Goal: Transaction & Acquisition: Purchase product/service

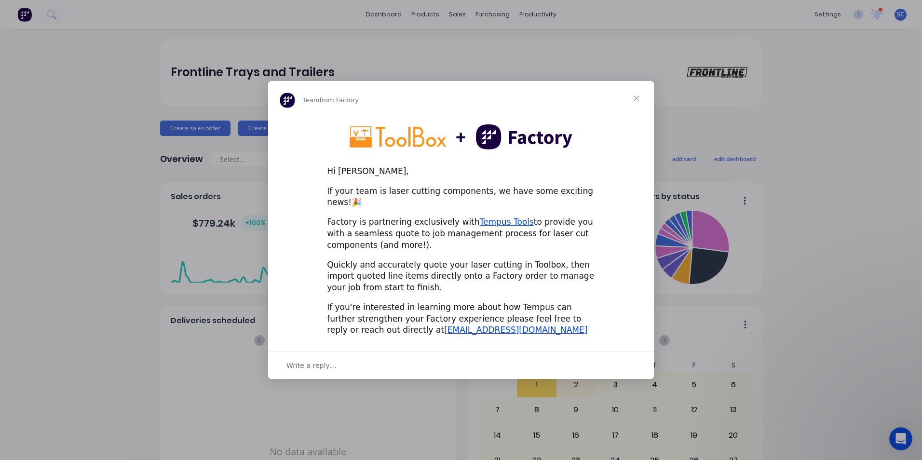
click at [639, 104] on span "Close" at bounding box center [636, 98] width 35 height 35
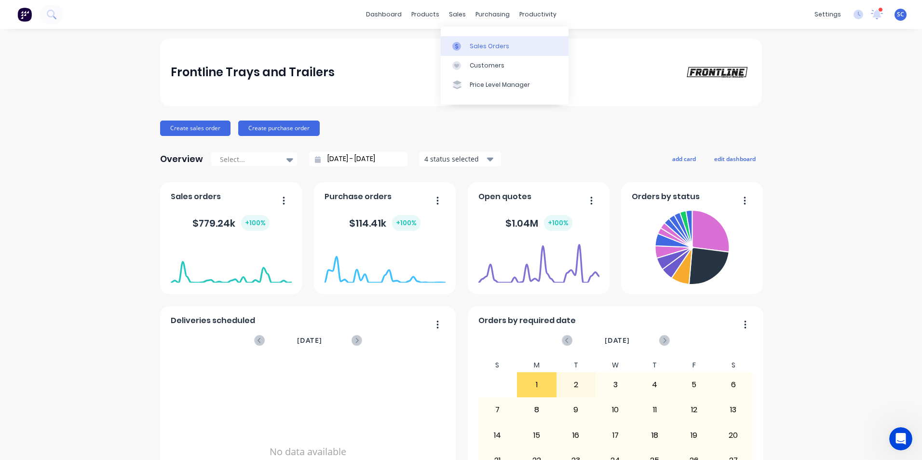
click at [460, 46] on icon at bounding box center [456, 46] width 9 height 9
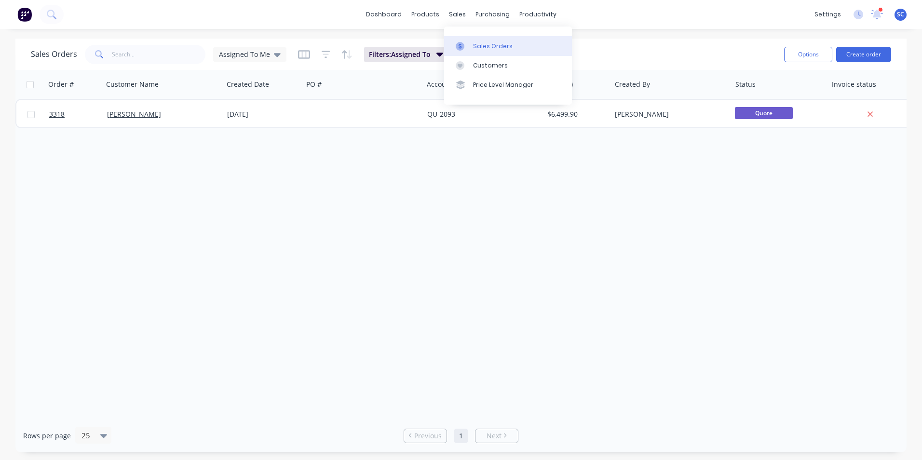
click at [475, 50] on div "Sales Orders" at bounding box center [493, 46] width 40 height 9
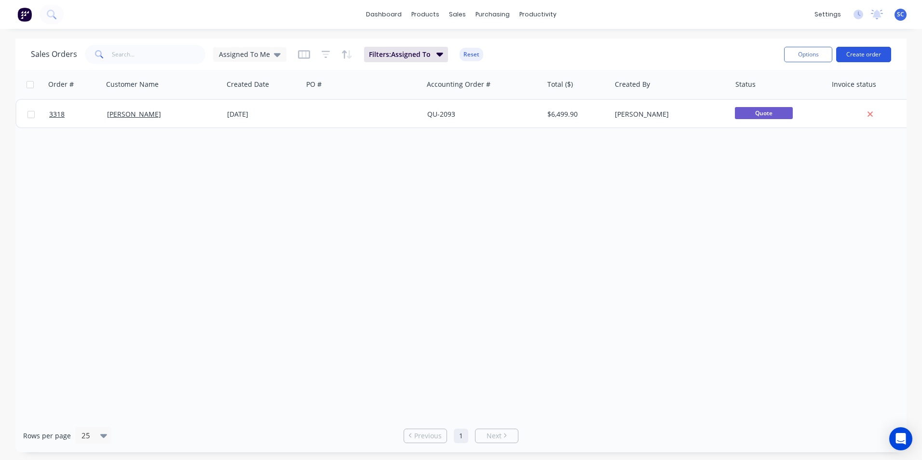
click at [854, 58] on button "Create order" at bounding box center [863, 54] width 55 height 15
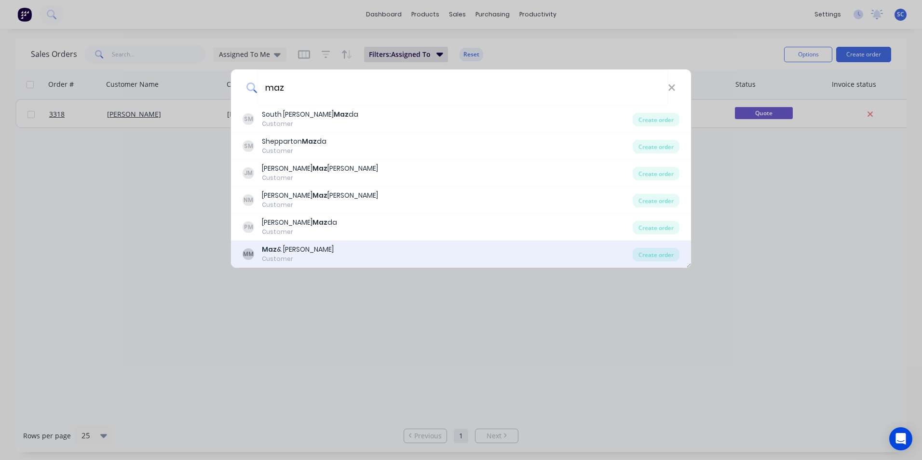
type input "maz"
click at [325, 254] on div "Maz & [PERSON_NAME]" at bounding box center [298, 249] width 72 height 10
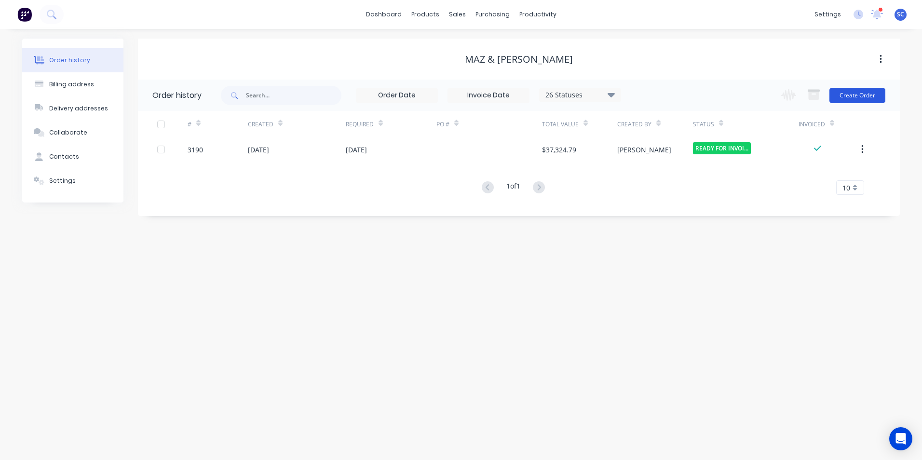
click at [872, 94] on button "Create Order" at bounding box center [857, 95] width 56 height 15
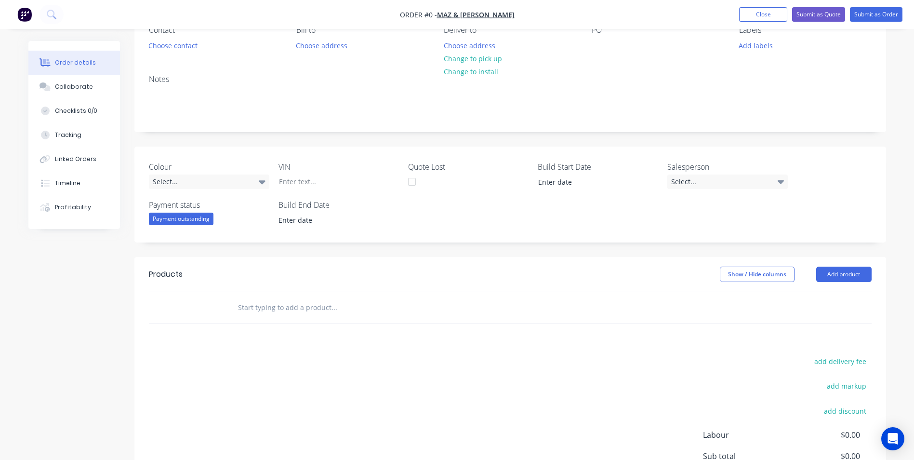
scroll to position [96, 0]
click at [844, 272] on button "Add product" at bounding box center [844, 273] width 55 height 15
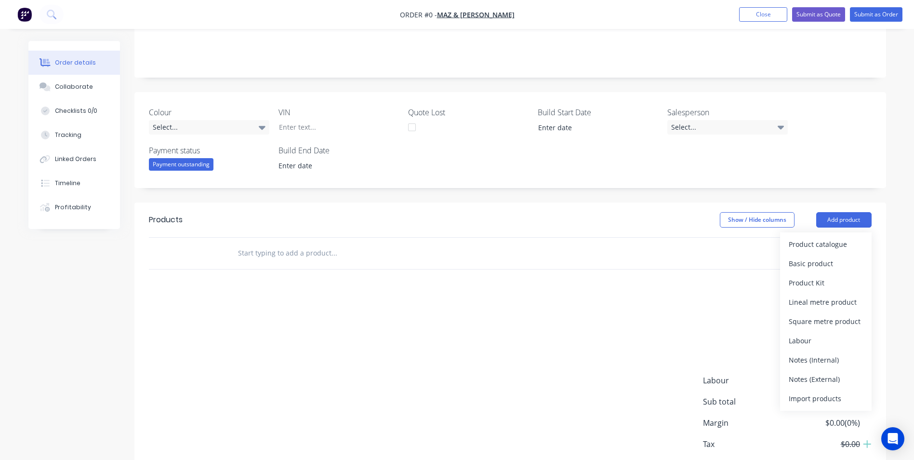
scroll to position [193, 0]
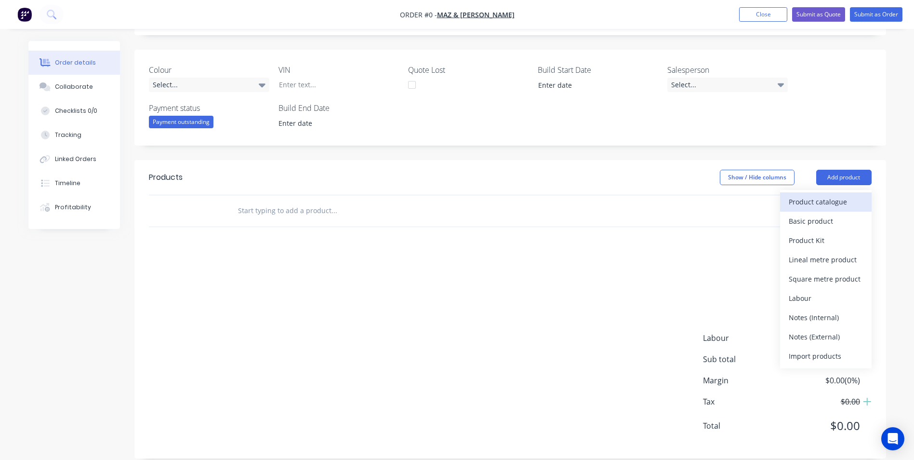
click at [813, 203] on div "Product catalogue" at bounding box center [826, 202] width 74 height 14
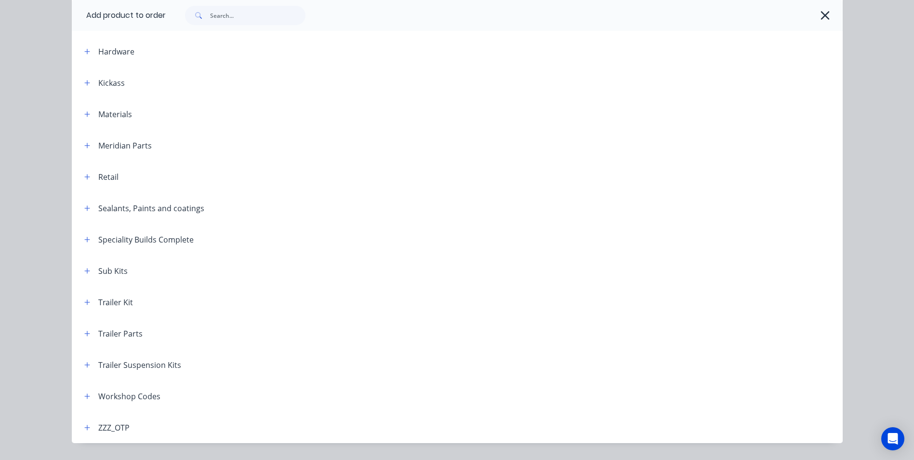
scroll to position [267, 0]
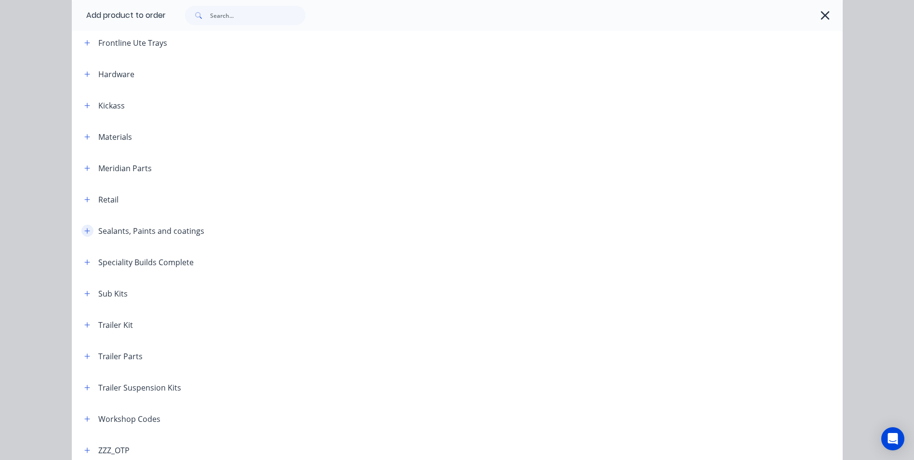
click at [84, 231] on icon "button" at bounding box center [87, 231] width 6 height 7
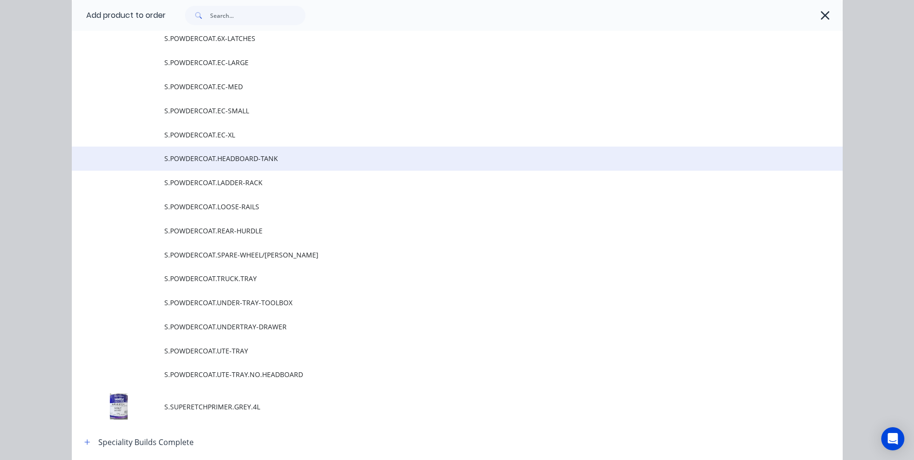
scroll to position [1182, 0]
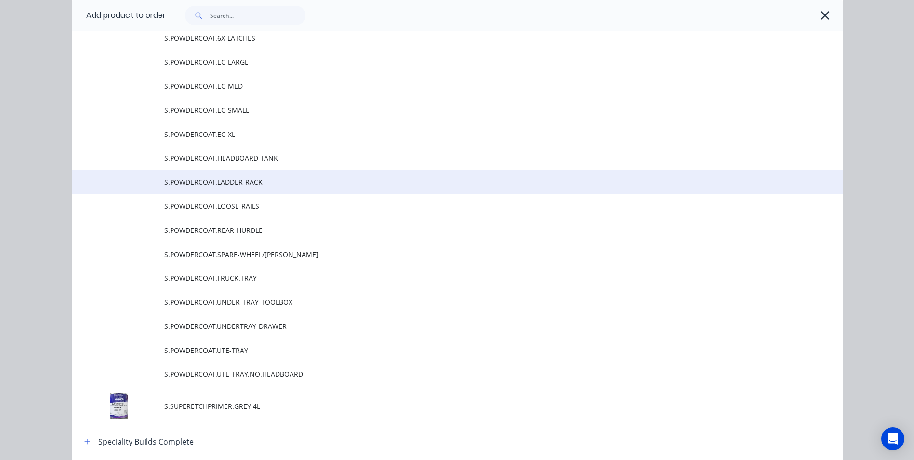
click at [224, 186] on span "S.POWDERCOAT.LADDER-RACK" at bounding box center [435, 182] width 543 height 10
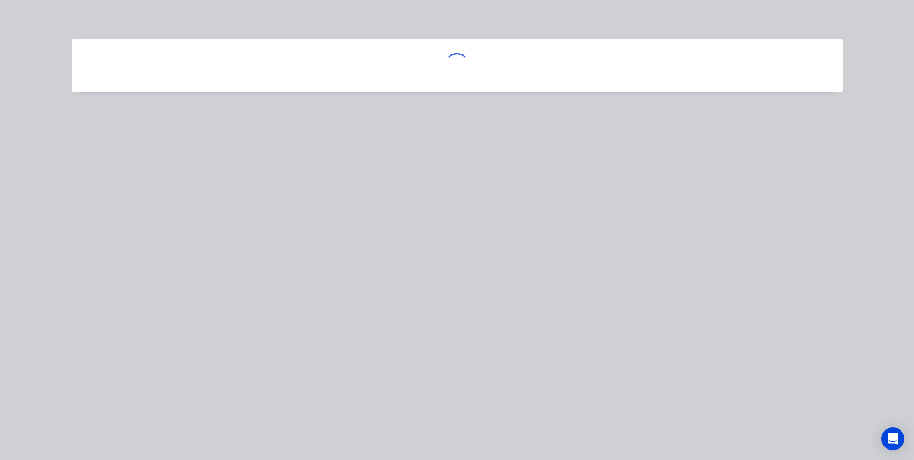
scroll to position [0, 0]
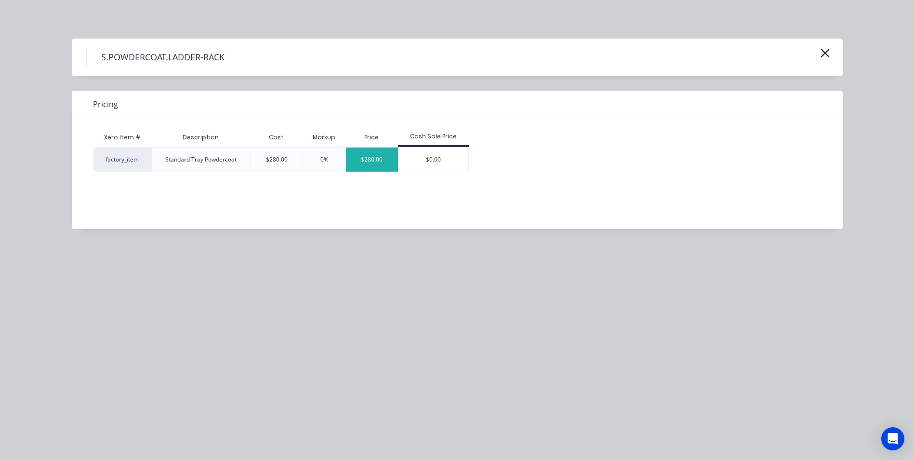
click at [377, 155] on div "$280.00" at bounding box center [372, 159] width 52 height 24
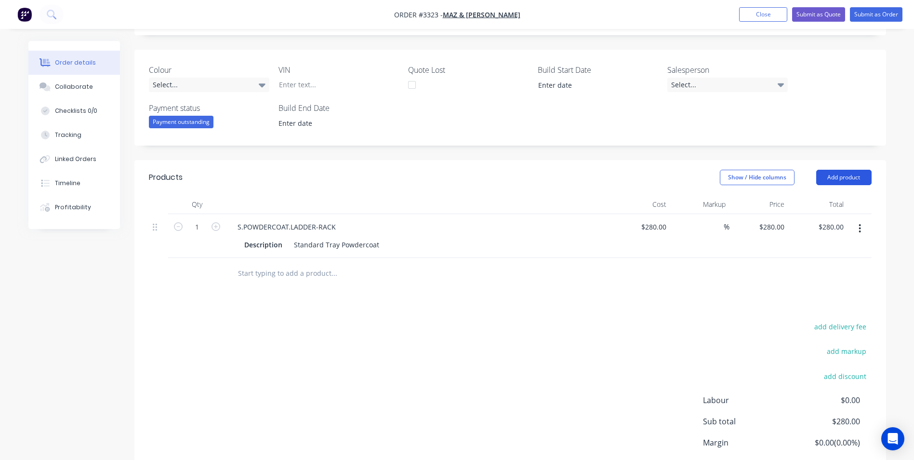
click at [838, 176] on button "Add product" at bounding box center [844, 177] width 55 height 15
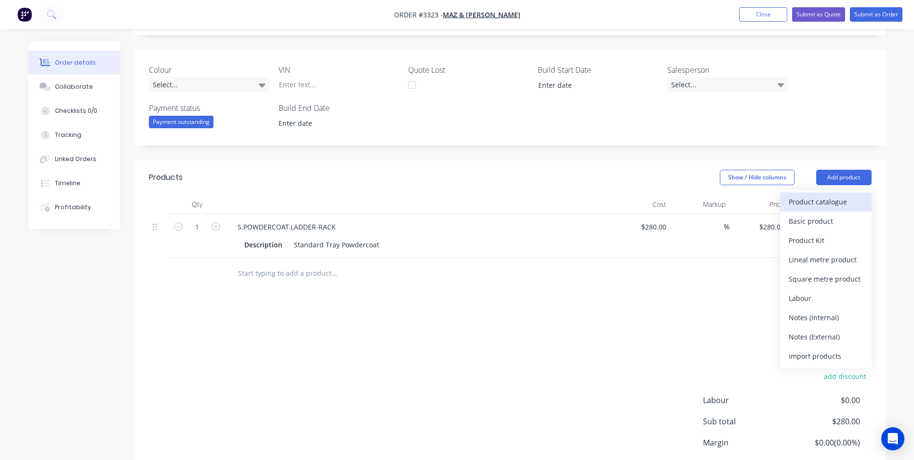
click at [822, 200] on div "Product catalogue" at bounding box center [826, 202] width 74 height 14
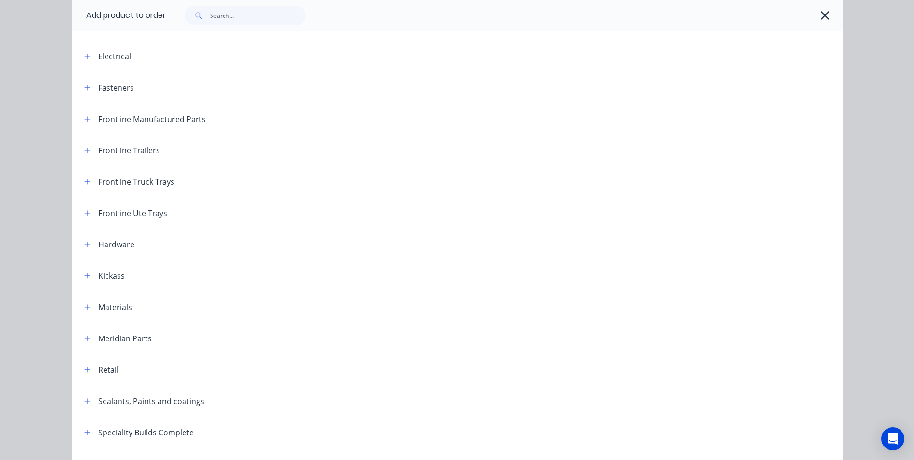
scroll to position [193, 0]
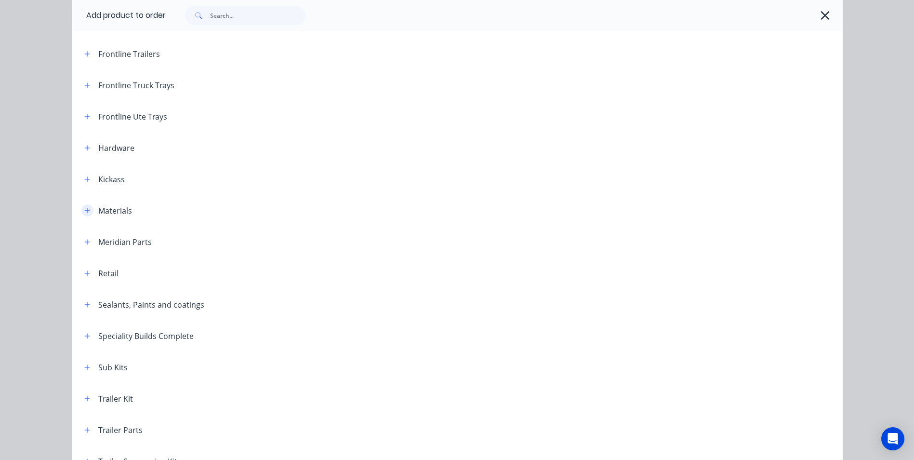
click at [84, 208] on icon "button" at bounding box center [87, 210] width 6 height 7
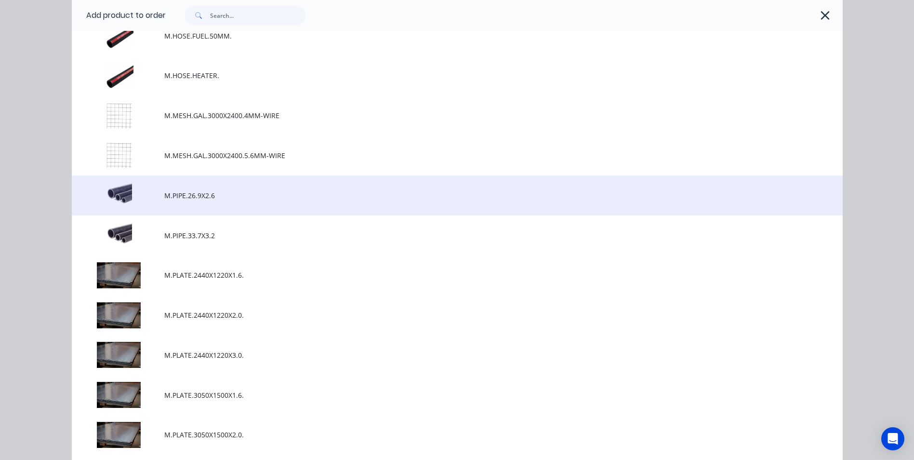
scroll to position [964, 0]
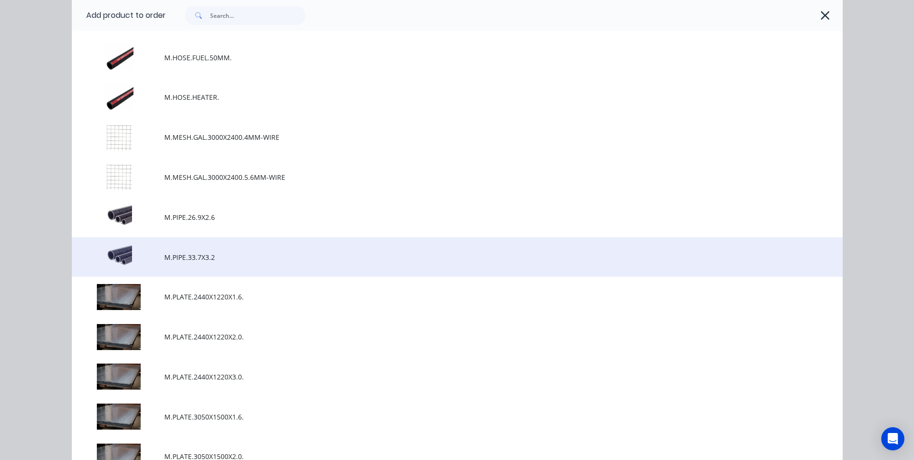
click at [168, 255] on span "M.PIPE.33.7X3.2" at bounding box center [435, 257] width 543 height 10
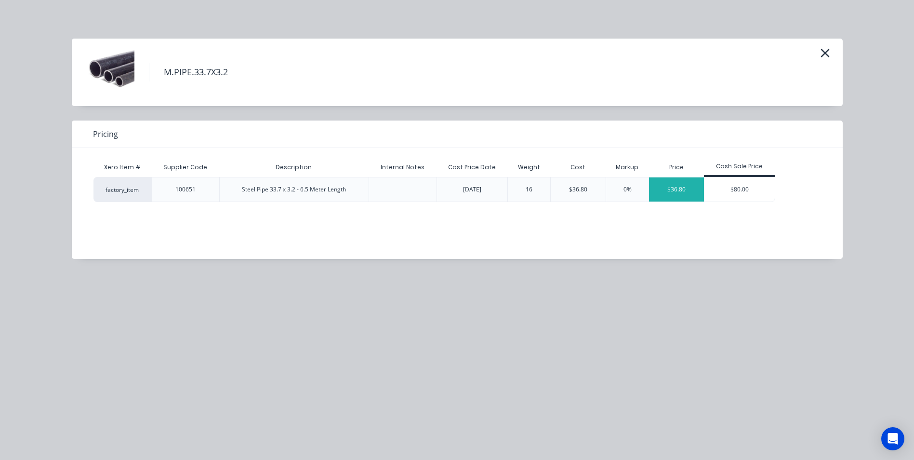
click at [683, 191] on div "$36.80" at bounding box center [676, 189] width 55 height 24
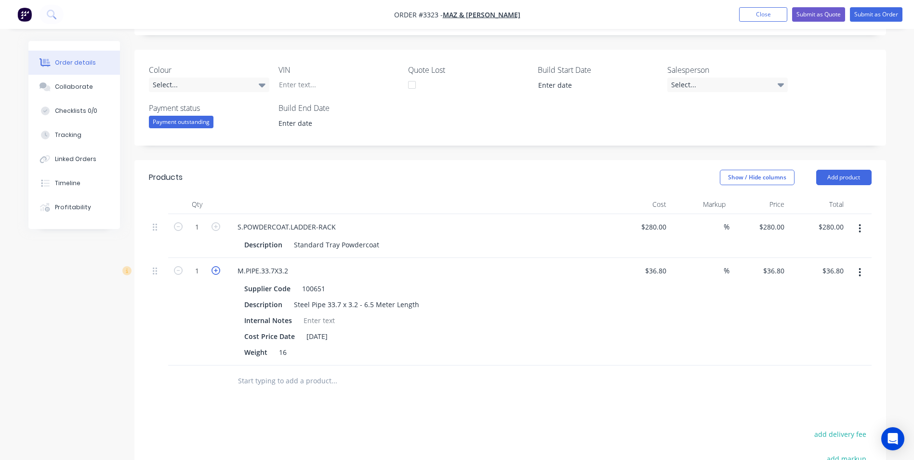
click at [213, 271] on icon "button" at bounding box center [216, 270] width 9 height 9
type input "2"
type input "$73.60"
click at [841, 172] on button "Add product" at bounding box center [844, 177] width 55 height 15
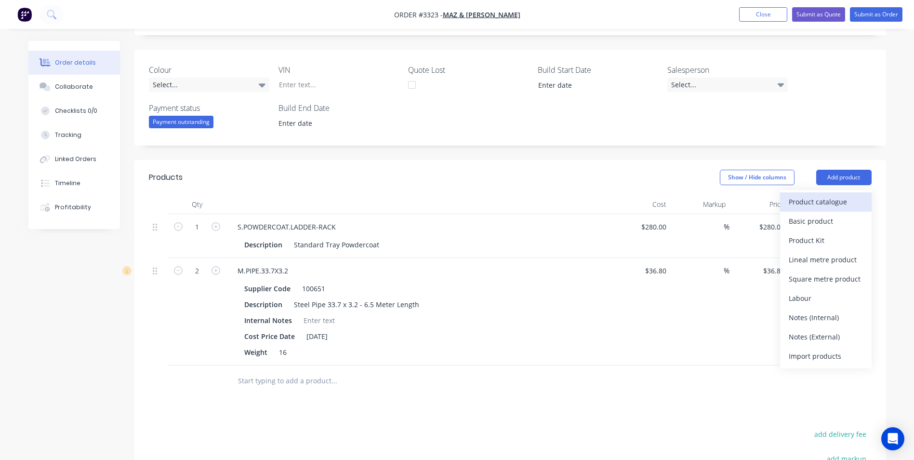
click at [807, 199] on div "Product catalogue" at bounding box center [826, 202] width 74 height 14
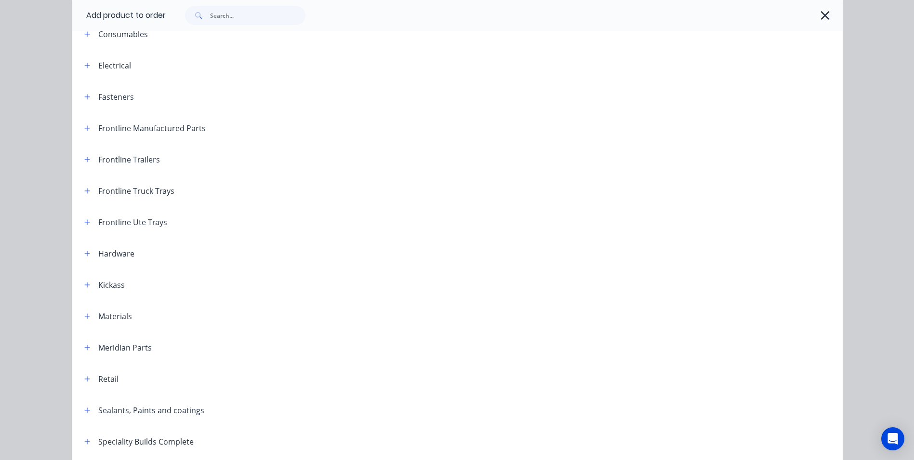
scroll to position [96, 0]
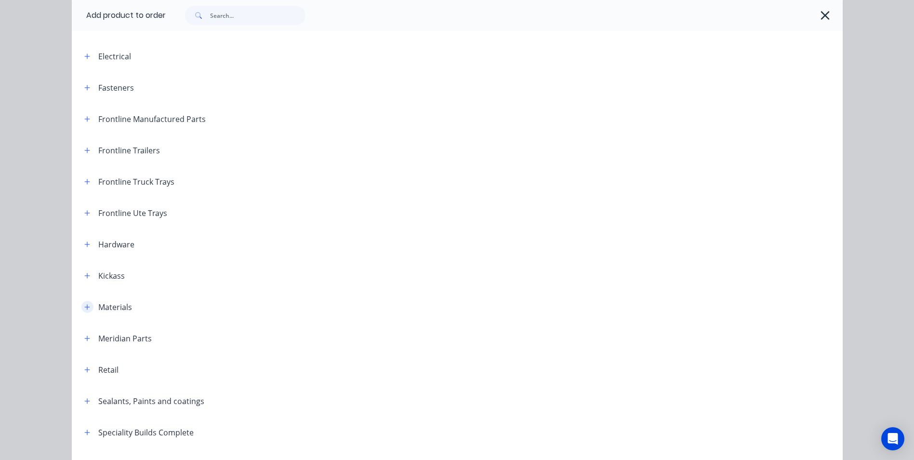
click at [86, 308] on icon "button" at bounding box center [87, 307] width 6 height 7
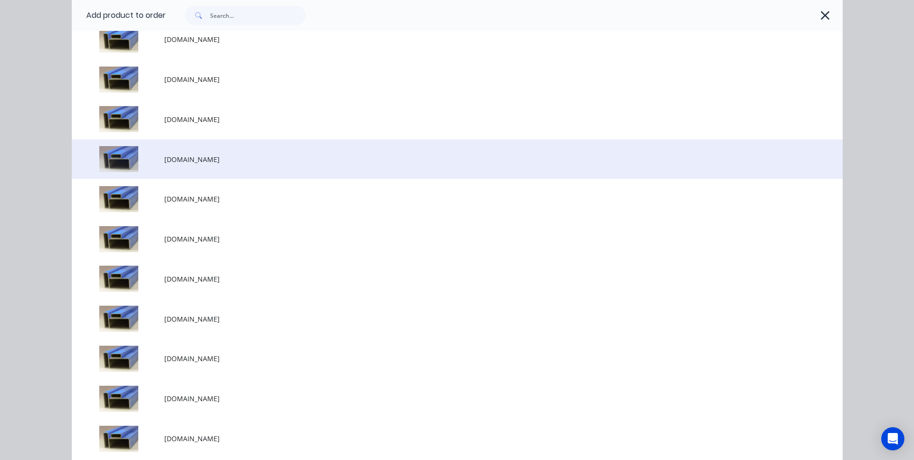
scroll to position [1781, 0]
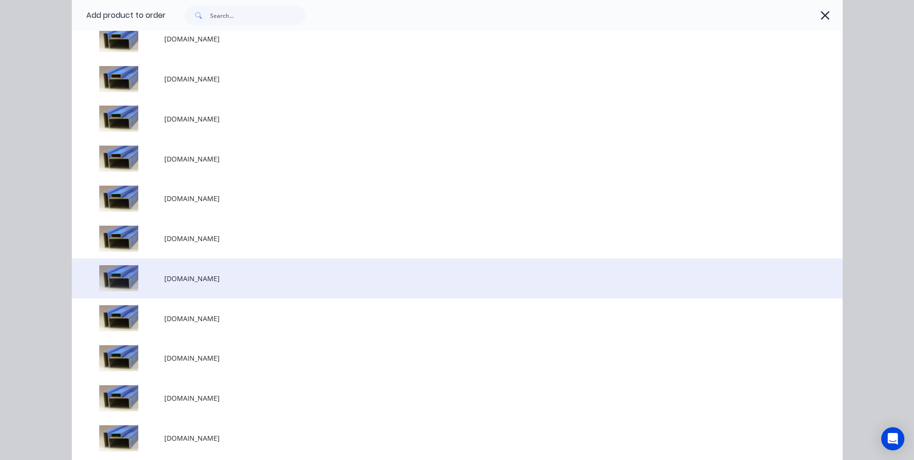
click at [155, 280] on td at bounding box center [118, 278] width 93 height 40
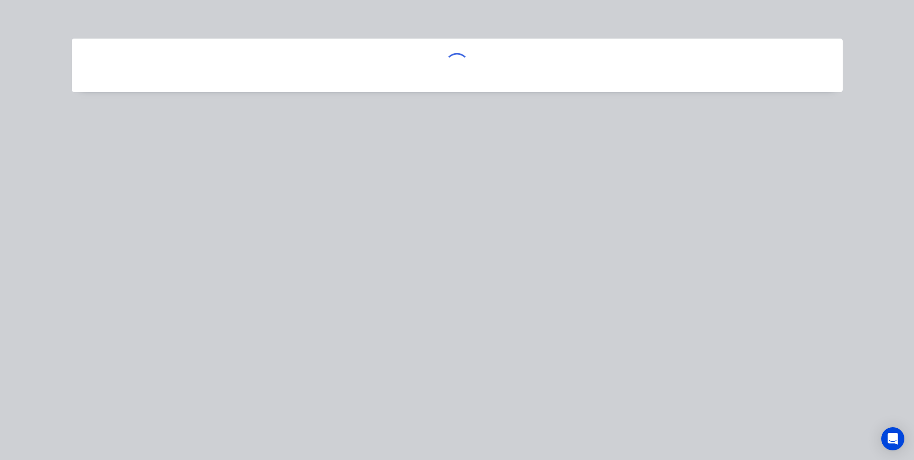
scroll to position [0, 0]
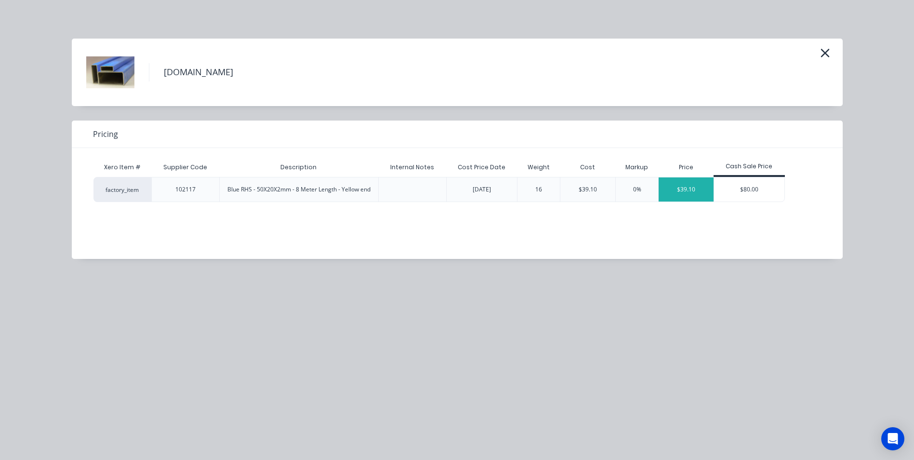
click at [682, 188] on div "$39.10" at bounding box center [686, 189] width 55 height 24
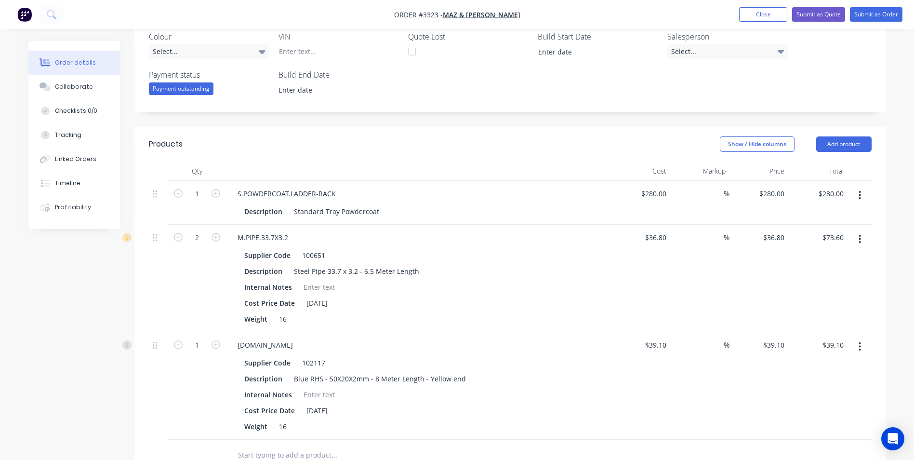
scroll to position [289, 0]
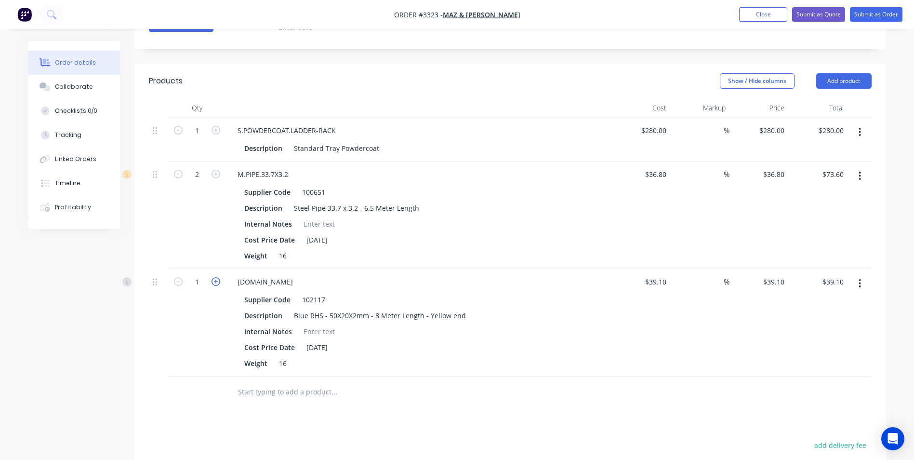
click at [214, 283] on icon "button" at bounding box center [216, 281] width 9 height 9
type input "2"
type input "$78.20"
click at [851, 76] on button "Add product" at bounding box center [844, 80] width 55 height 15
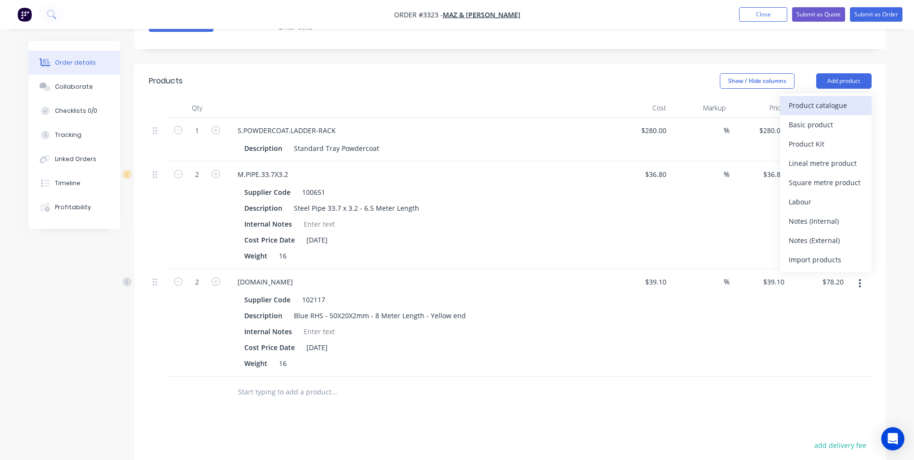
click at [823, 107] on div "Product catalogue" at bounding box center [826, 105] width 74 height 14
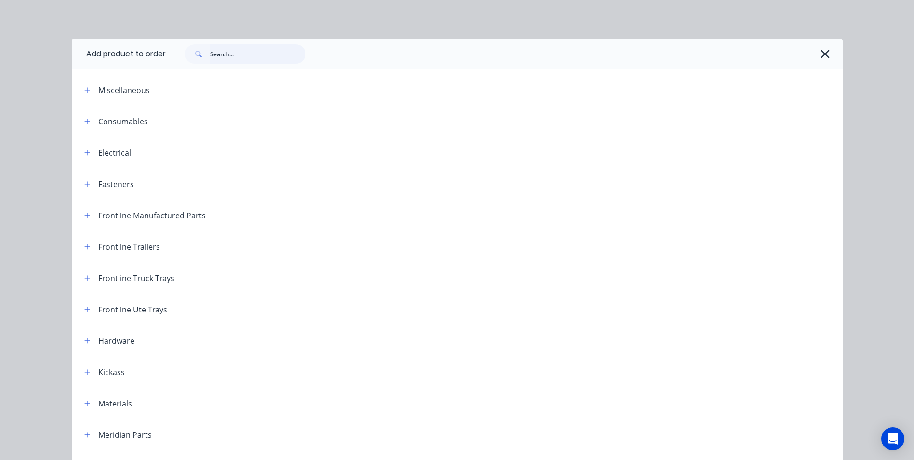
click at [247, 59] on input "text" at bounding box center [257, 53] width 95 height 19
type input "labou"
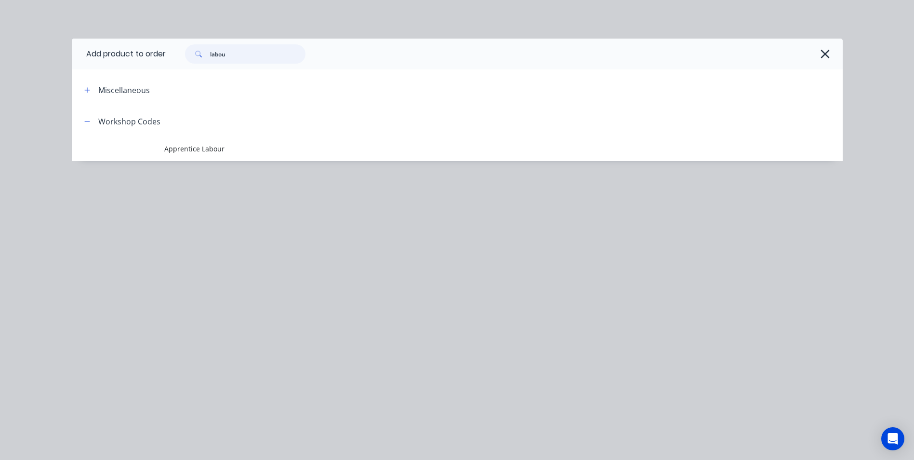
drag, startPoint x: 229, startPoint y: 56, endPoint x: 195, endPoint y: 55, distance: 33.8
click at [195, 55] on div "labou" at bounding box center [245, 53] width 121 height 19
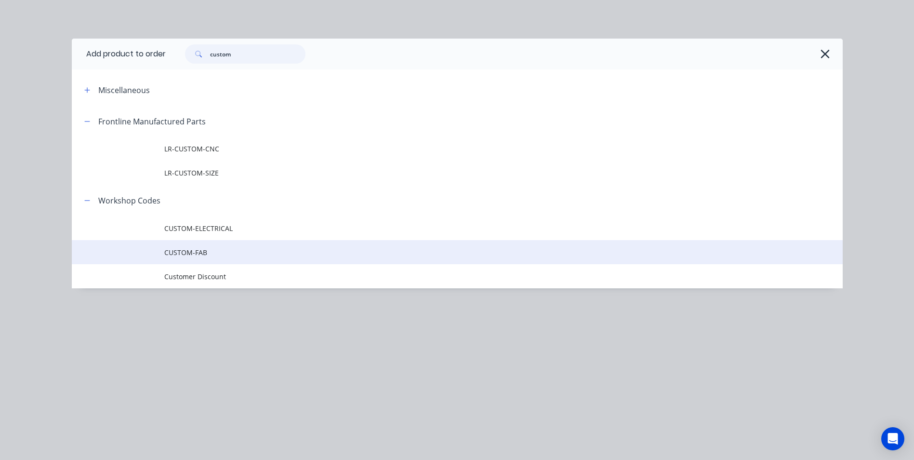
type input "custom"
click at [205, 258] on td "CUSTOM-FAB" at bounding box center [503, 252] width 679 height 24
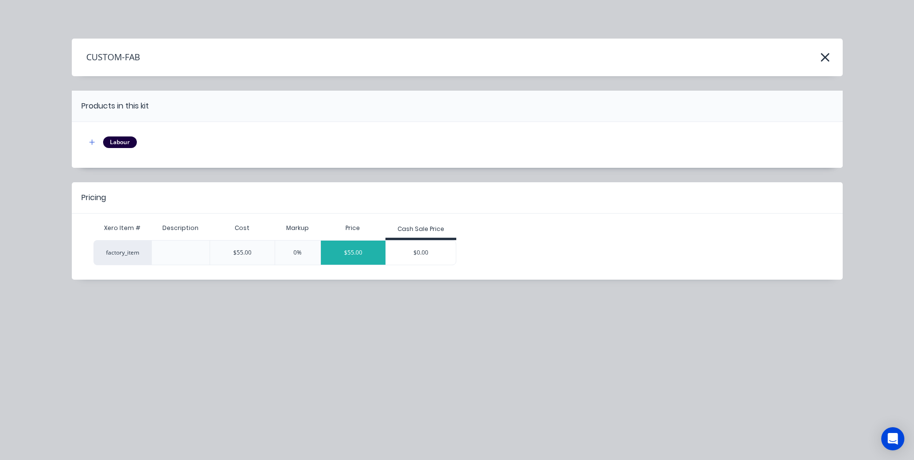
click at [360, 254] on div "$55.00" at bounding box center [353, 253] width 65 height 24
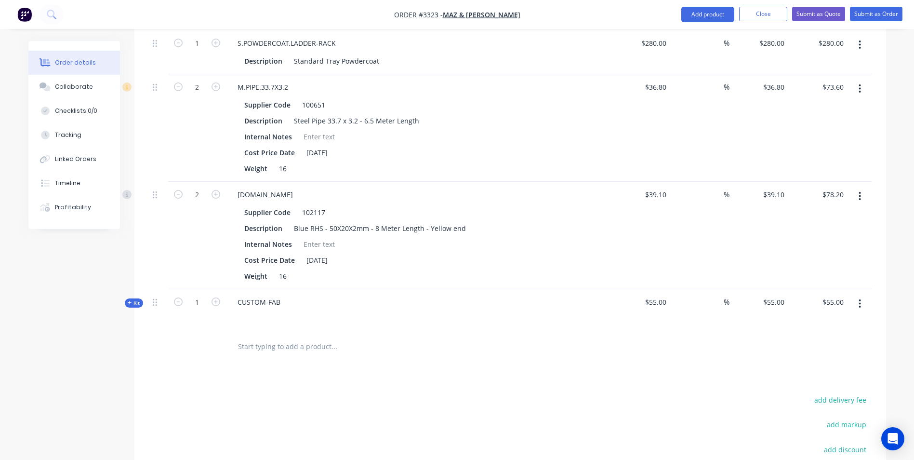
scroll to position [482, 0]
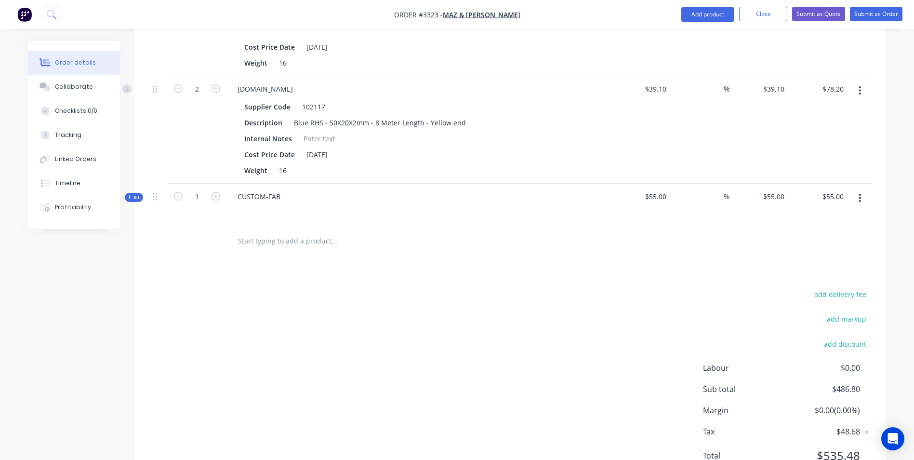
click at [131, 196] on icon at bounding box center [130, 197] width 4 height 5
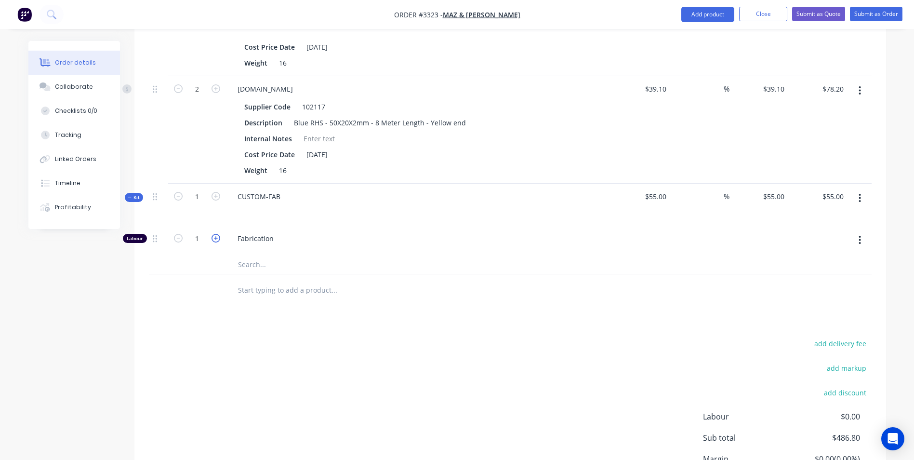
click at [214, 237] on icon "button" at bounding box center [216, 238] width 9 height 9
type input "$110.00"
type input "2"
click at [214, 237] on icon "button" at bounding box center [216, 238] width 9 height 9
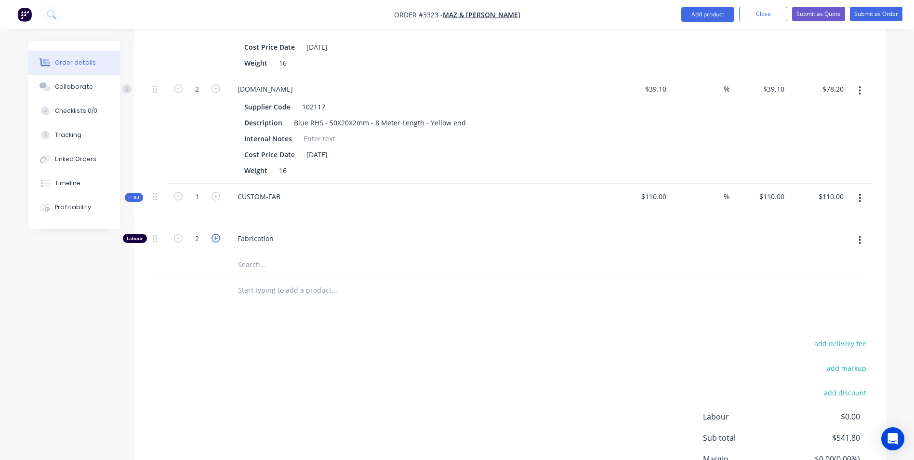
type input "$165.00"
type input "3"
click at [214, 237] on icon "button" at bounding box center [216, 238] width 9 height 9
type input "$220.00"
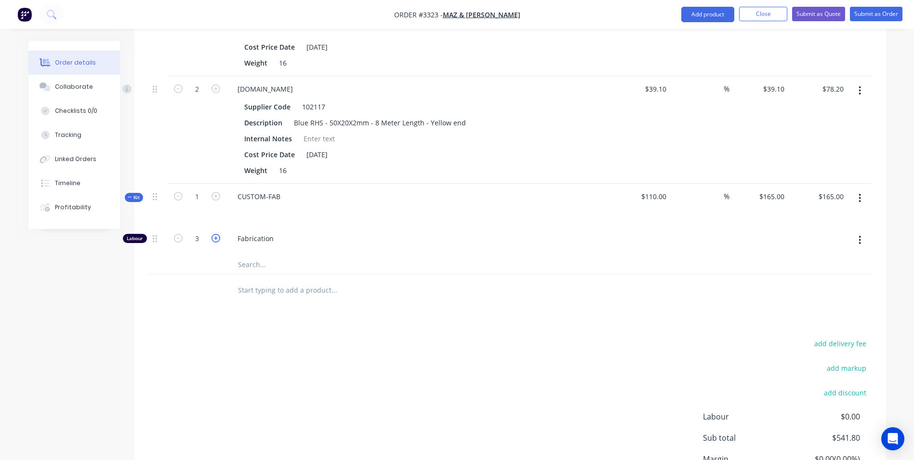
type input "$220.00"
type input "4"
click at [214, 237] on icon "button" at bounding box center [216, 238] width 9 height 9
type input "$275.00"
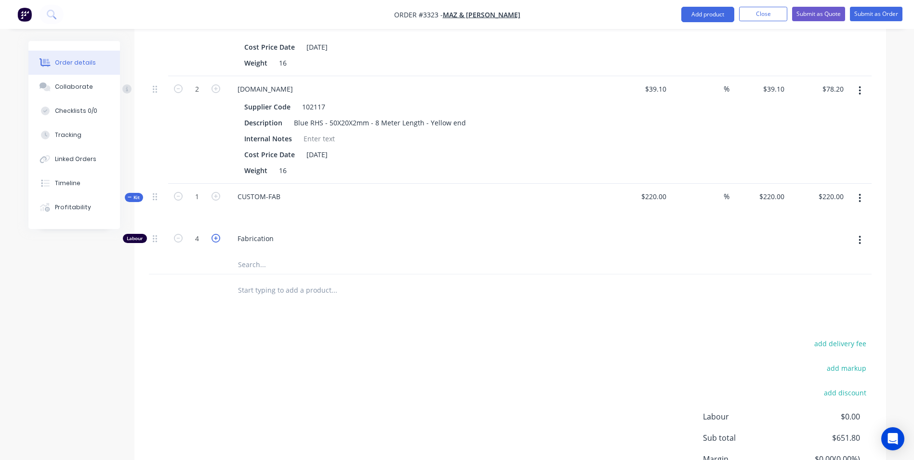
type input "5"
click at [214, 237] on icon "button" at bounding box center [216, 238] width 9 height 9
type input "$330.00"
type input "6"
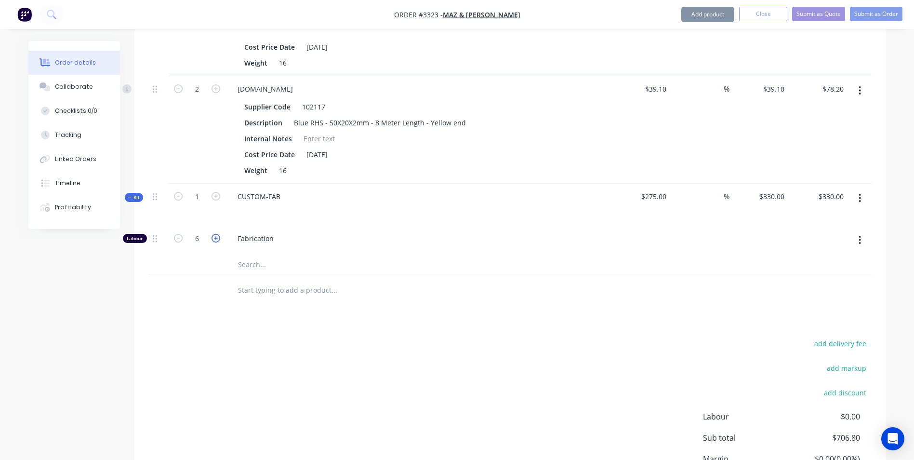
click at [214, 237] on icon "button" at bounding box center [216, 238] width 9 height 9
type input "$385.00"
type input "7"
click at [214, 237] on icon "button" at bounding box center [216, 238] width 9 height 9
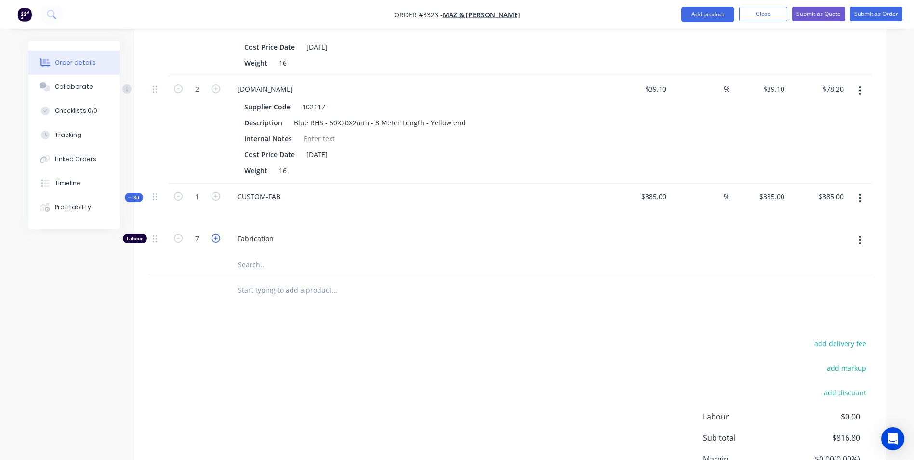
type input "$440.00"
type input "8"
click at [214, 237] on icon "button" at bounding box center [216, 238] width 9 height 9
type input "$495.00"
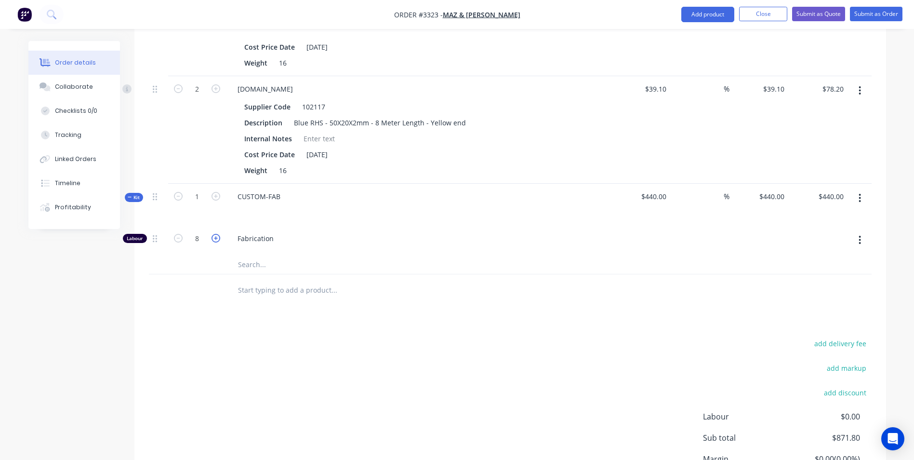
type input "$495.00"
type input "9"
click at [214, 237] on icon "button" at bounding box center [216, 238] width 9 height 9
type input "$550.00"
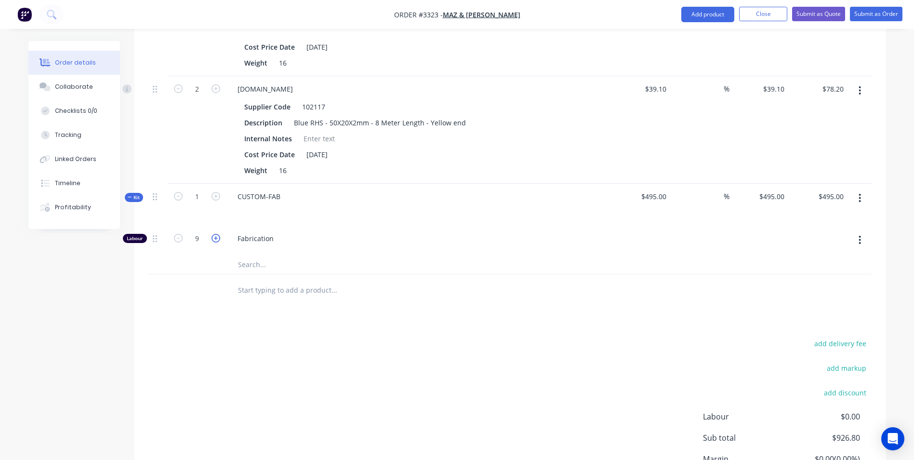
type input "10"
click at [214, 237] on icon "button" at bounding box center [216, 238] width 9 height 9
type input "$605.00"
type input "11"
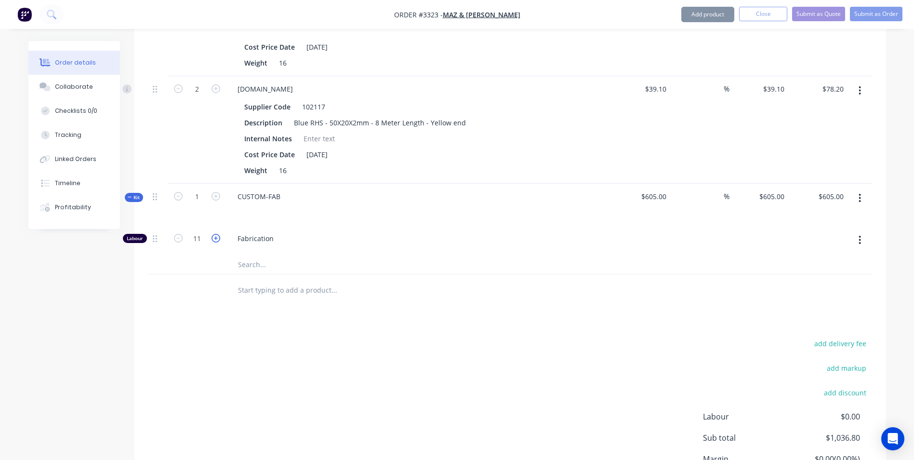
click at [214, 237] on icon "button" at bounding box center [216, 238] width 9 height 9
type input "$660.00"
type input "12"
click at [214, 237] on icon "button" at bounding box center [216, 238] width 9 height 9
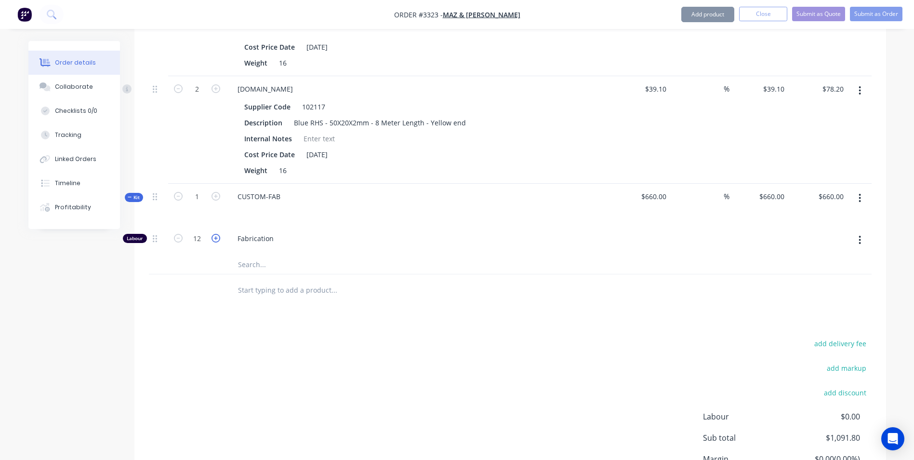
type input "$715.00"
type input "13"
click at [214, 237] on icon "button" at bounding box center [216, 238] width 9 height 9
type input "$770.00"
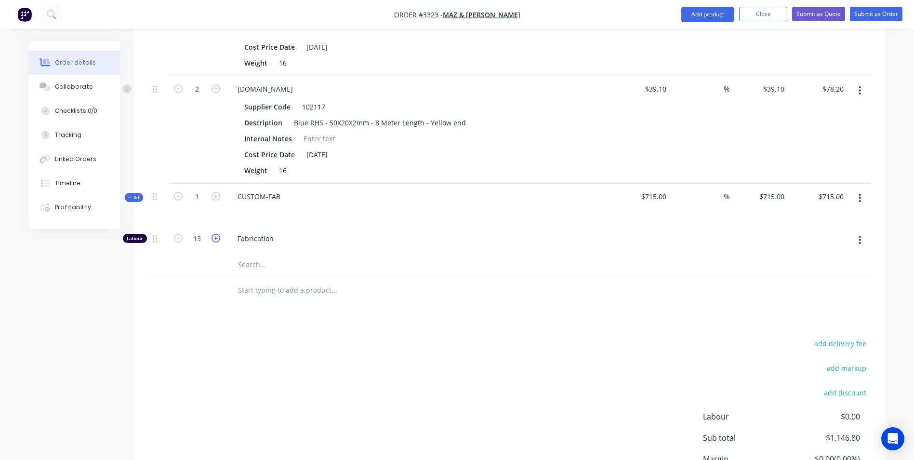
type input "$770.00"
type input "14"
click at [214, 237] on icon "button" at bounding box center [216, 238] width 9 height 9
type input "$825.00"
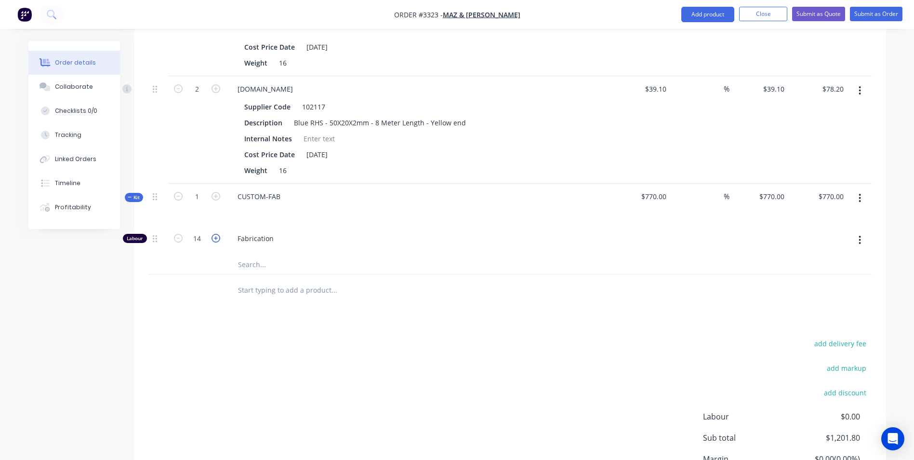
type input "15"
click at [214, 237] on icon "button" at bounding box center [216, 238] width 9 height 9
type input "$880.00"
type input "16"
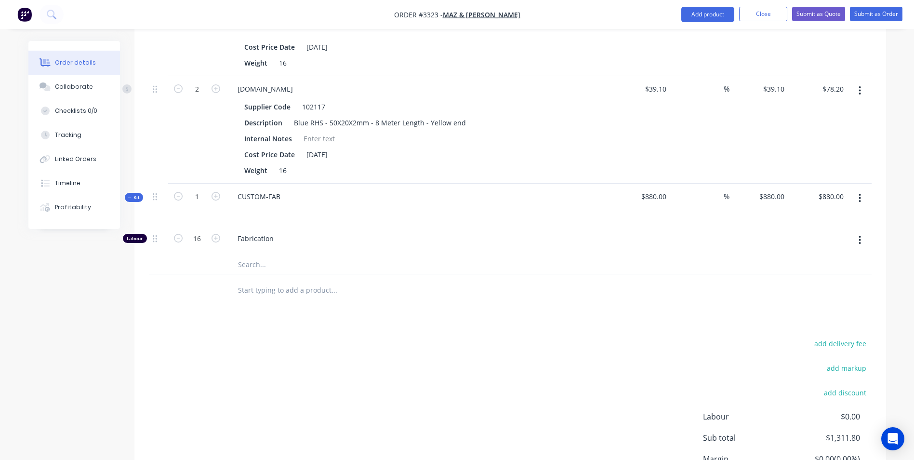
click at [342, 324] on div "Products Show / Hide columns Add product Qty Cost Markup Price Total 1 S.POWDER…" at bounding box center [510, 204] width 752 height 667
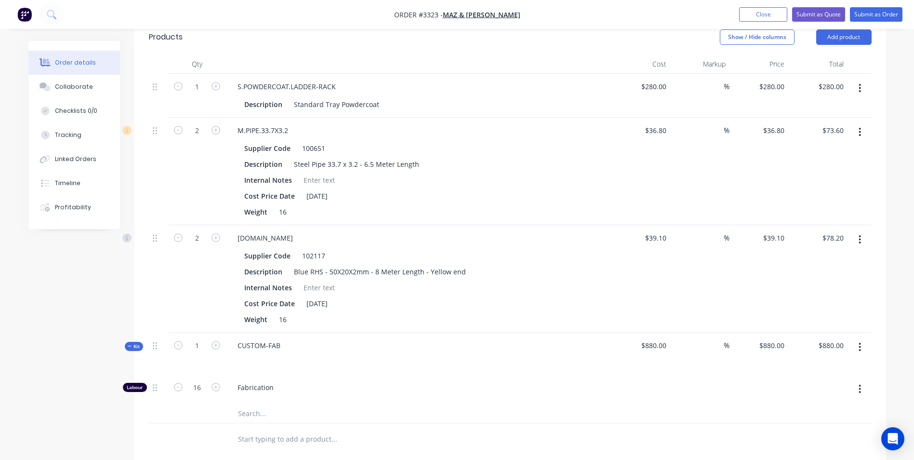
scroll to position [333, 0]
click at [178, 389] on icon "button" at bounding box center [178, 387] width 9 height 9
type input "$825.00"
type input "15"
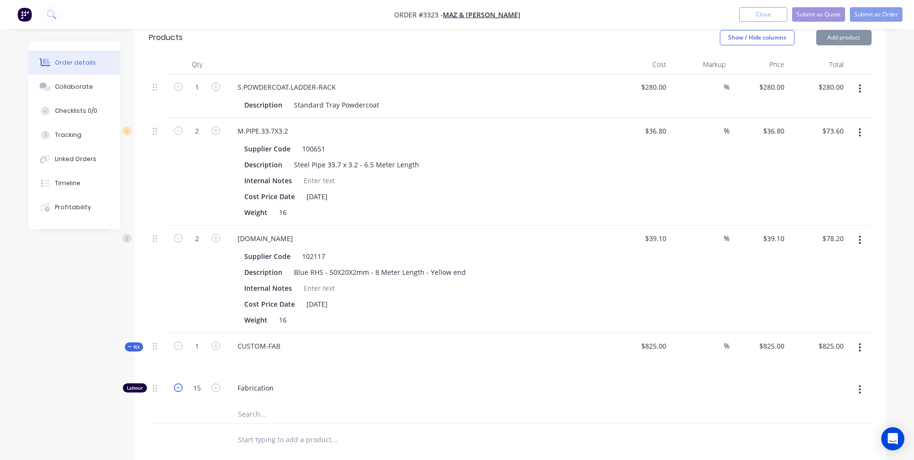
click at [178, 389] on icon "button" at bounding box center [178, 387] width 9 height 9
type input "$770.00"
type input "14"
click at [178, 389] on icon "button" at bounding box center [178, 387] width 9 height 9
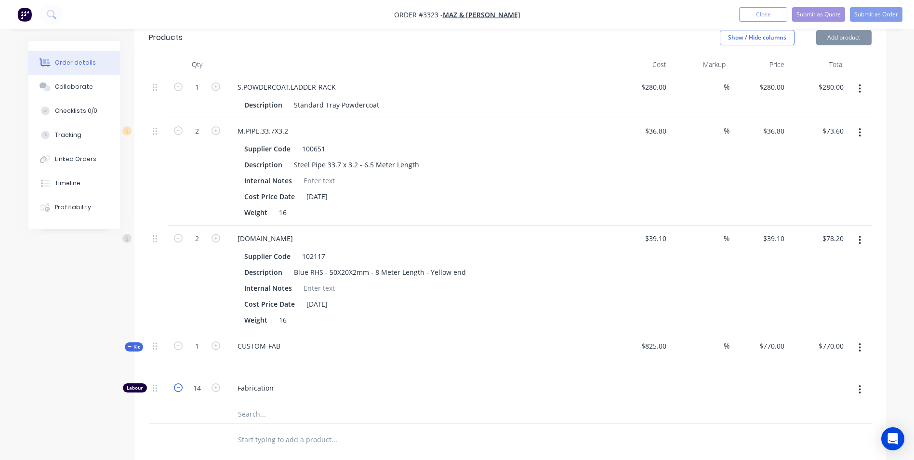
type input "$715.00"
type input "13"
click at [178, 389] on icon "button" at bounding box center [178, 387] width 9 height 9
type input "$660.00"
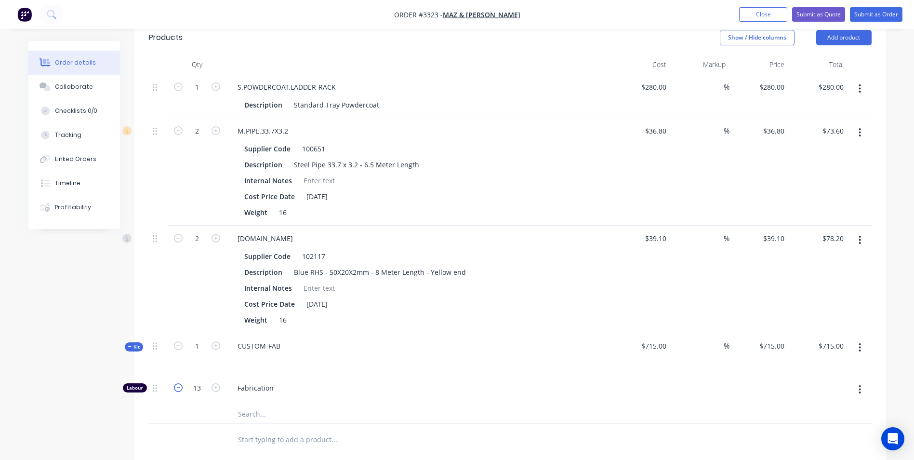
type input "$660.00"
type input "12"
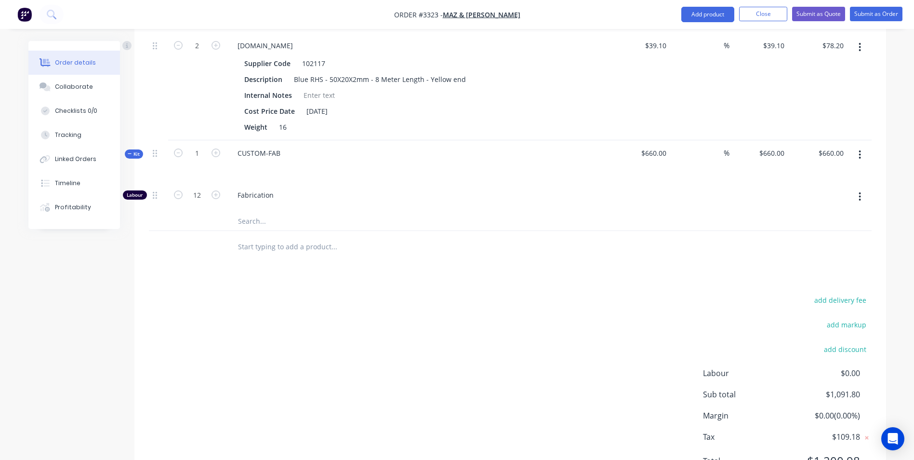
scroll to position [574, 0]
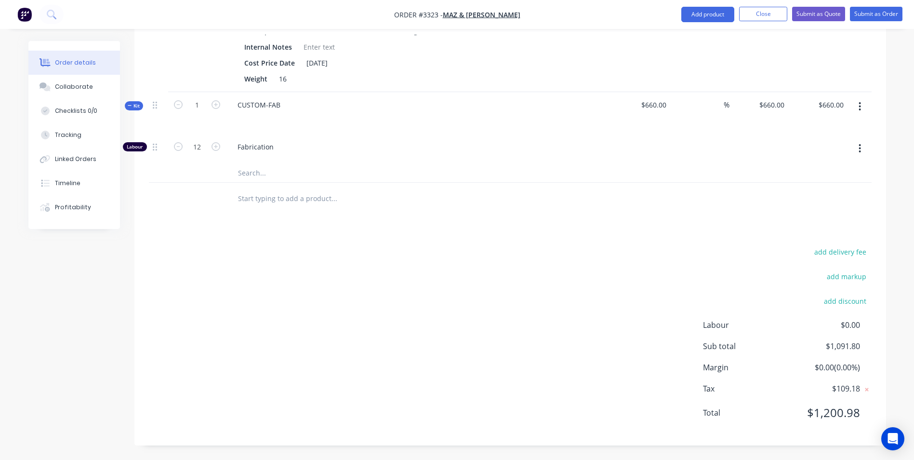
click at [224, 329] on div "add delivery fee add markup add discount Labour $0.00 Sub total $1,091.80 Margi…" at bounding box center [510, 338] width 723 height 186
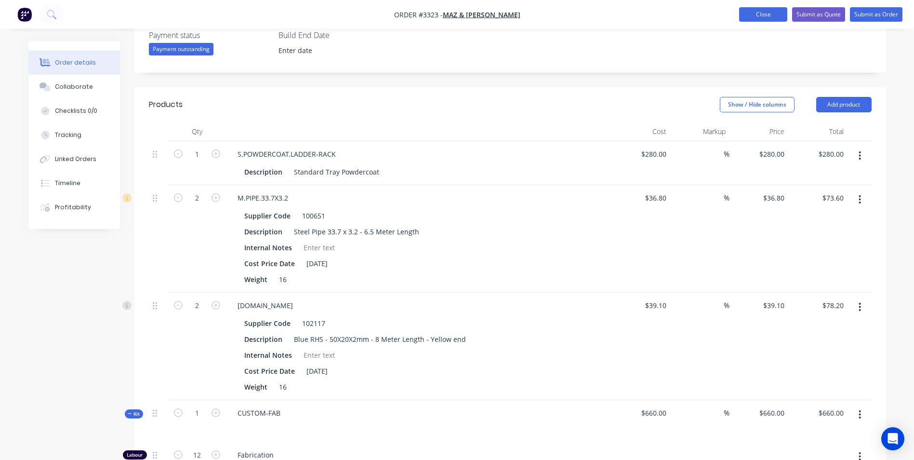
scroll to position [236, 0]
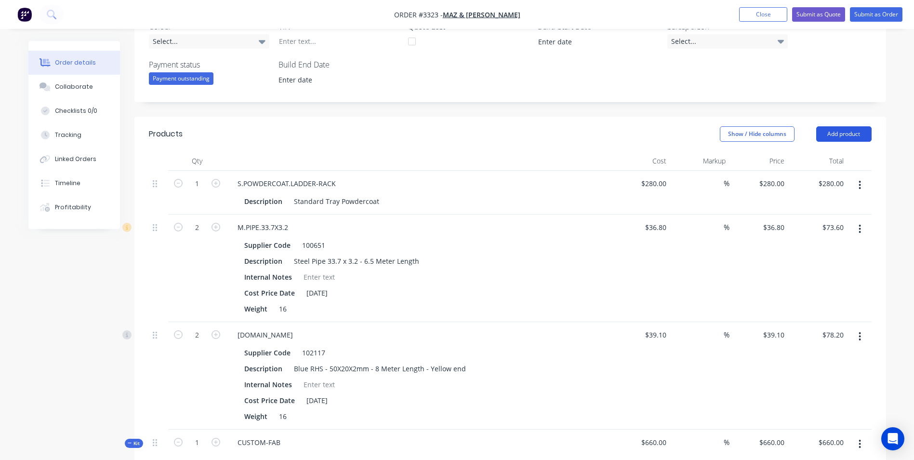
click at [849, 136] on button "Add product" at bounding box center [844, 133] width 55 height 15
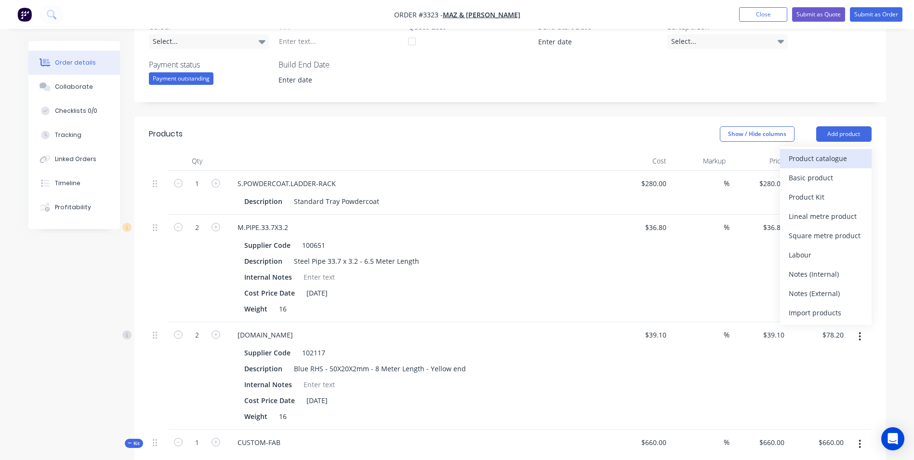
click at [800, 160] on div "Product catalogue" at bounding box center [826, 158] width 74 height 14
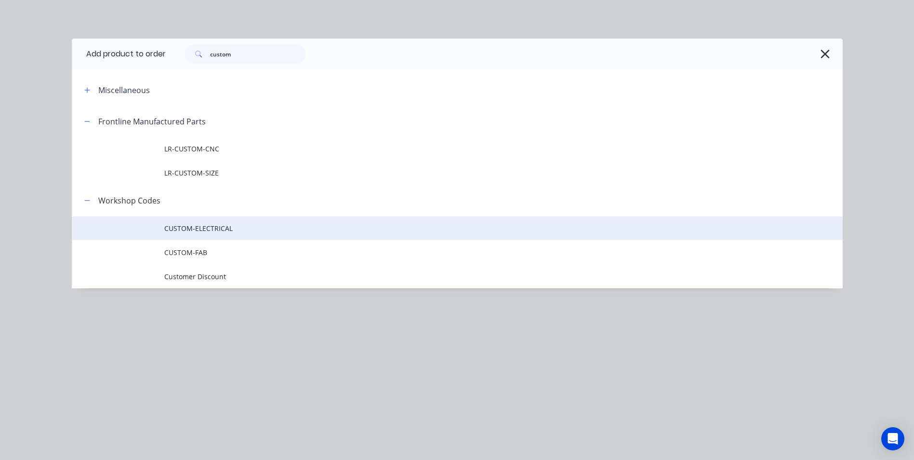
scroll to position [381, 0]
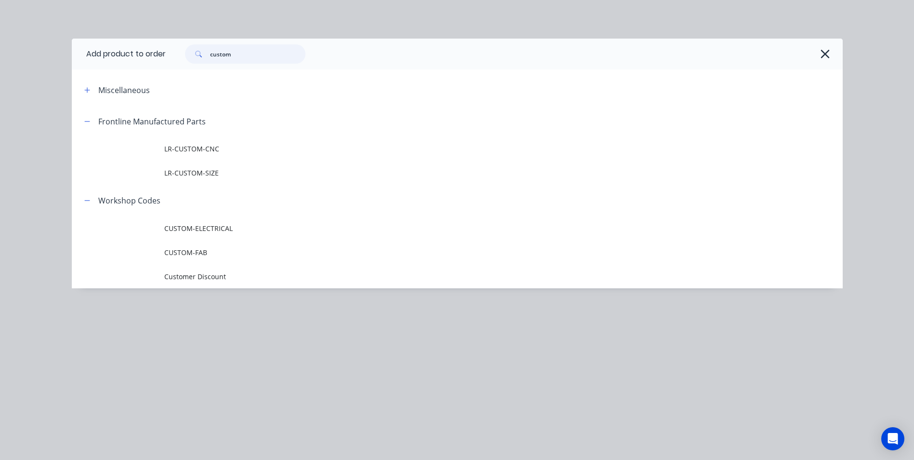
drag, startPoint x: 232, startPoint y: 54, endPoint x: 189, endPoint y: 54, distance: 43.4
click at [183, 48] on div "custom" at bounding box center [240, 53] width 130 height 19
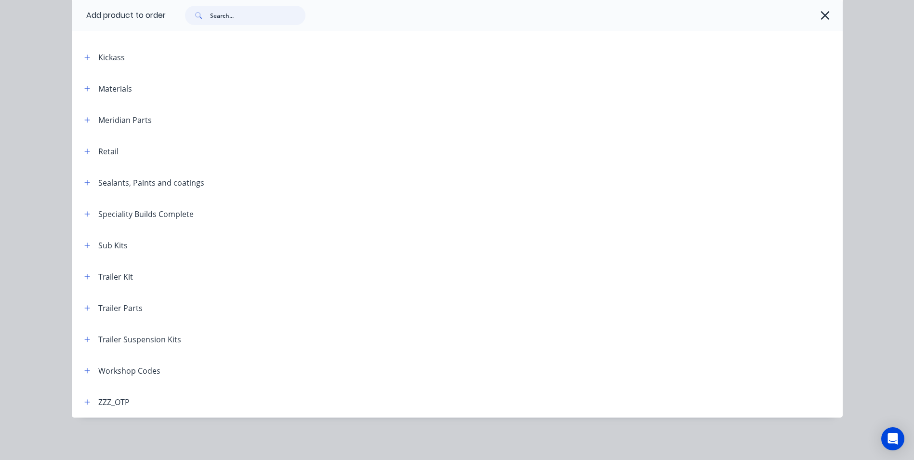
scroll to position [588, 0]
click at [84, 371] on icon "button" at bounding box center [86, 370] width 5 height 5
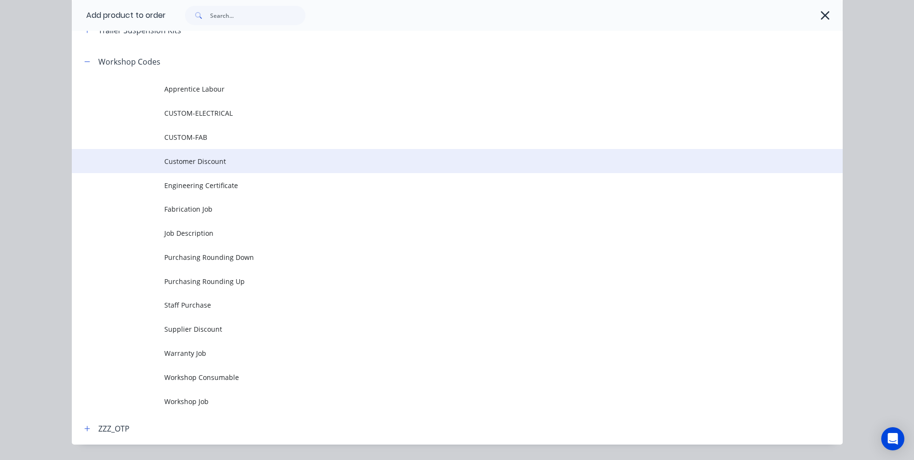
scroll to position [651, 0]
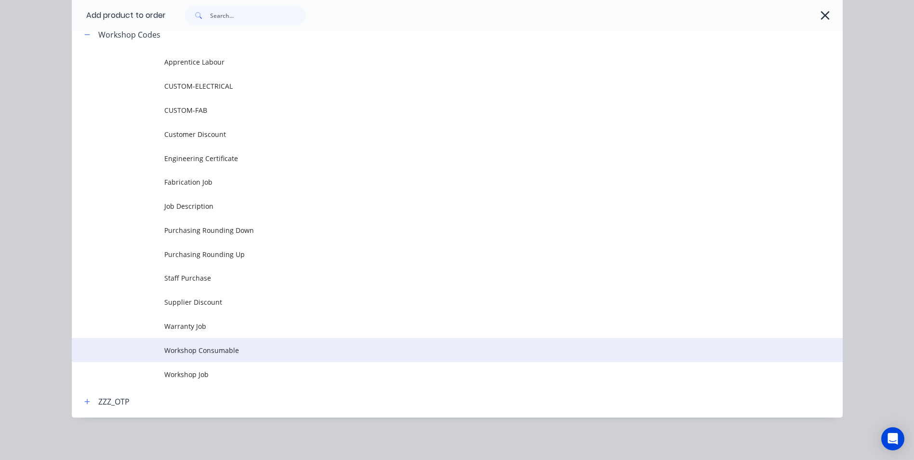
click at [190, 352] on span "Workshop Consumable" at bounding box center [435, 350] width 543 height 10
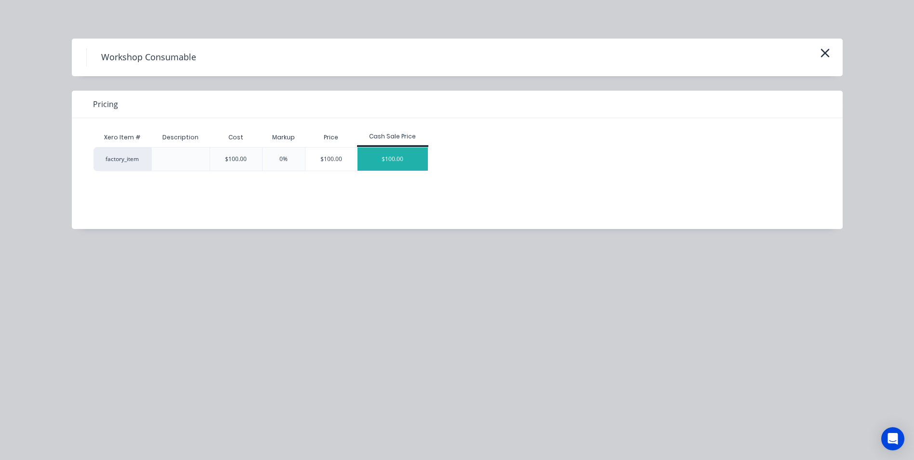
click at [379, 158] on div "$100.00" at bounding box center [393, 158] width 70 height 23
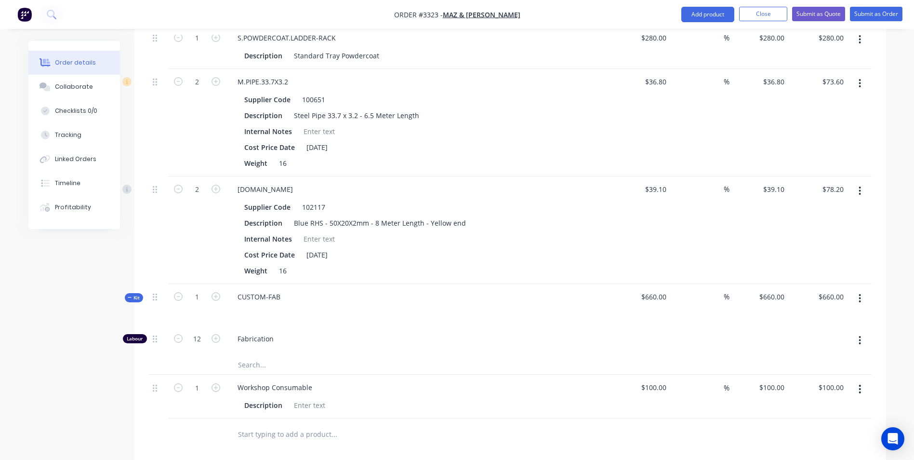
scroll to position [376, 0]
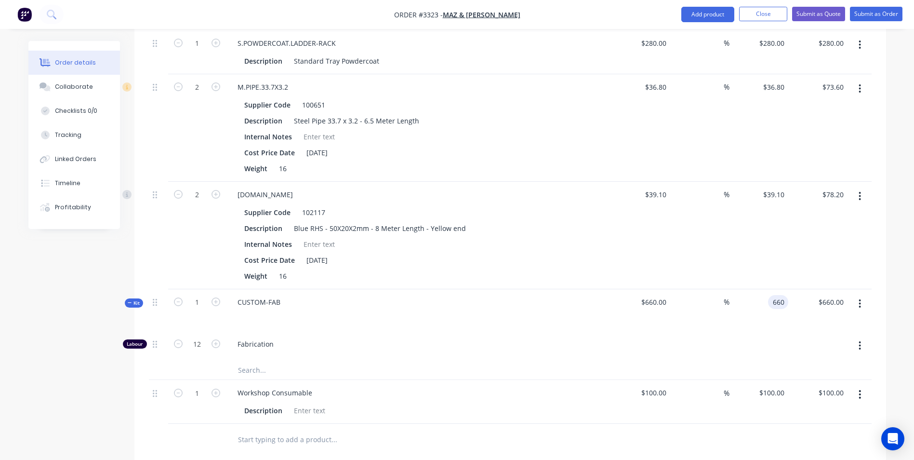
click at [764, 300] on div "660 660" at bounding box center [759, 310] width 59 height 42
type input "1440"
click at [777, 264] on div "$39.10 $39.10" at bounding box center [759, 235] width 59 height 107
type input "118.18"
type input "$1,440.00"
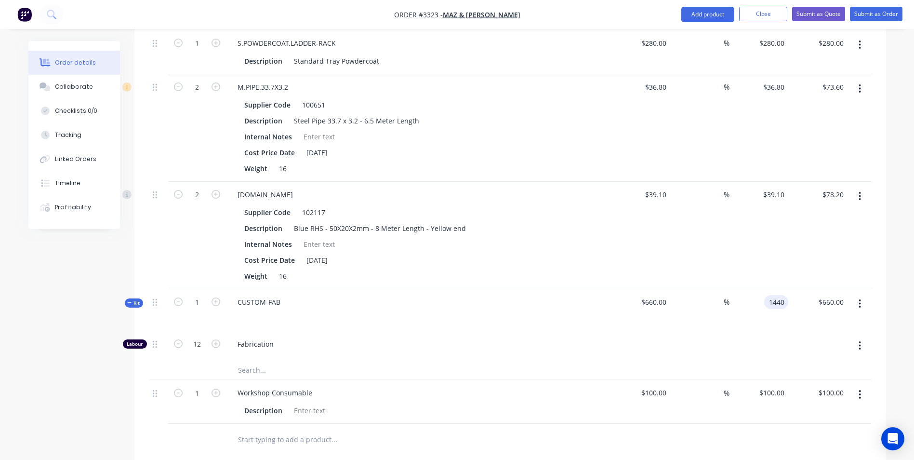
type input "$1,440.00"
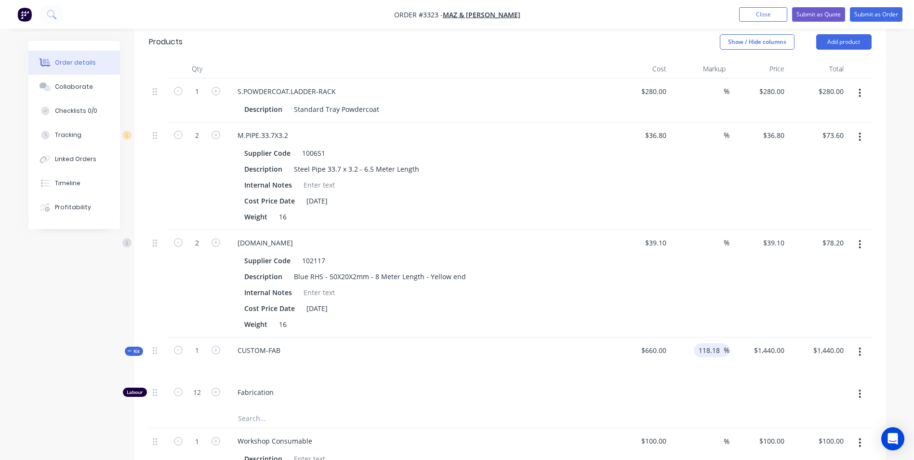
scroll to position [280, 0]
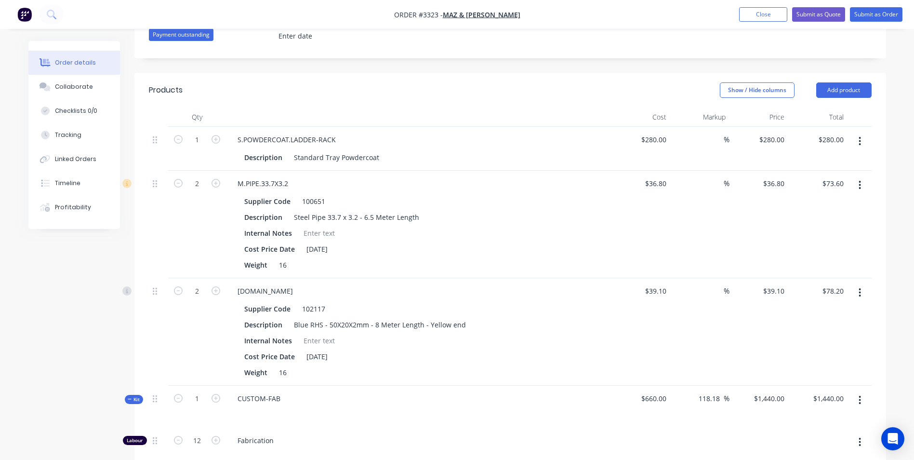
click at [708, 293] on div "%" at bounding box center [699, 331] width 59 height 107
click at [713, 291] on input at bounding box center [718, 291] width 11 height 14
type input "100"
type input "$78.20"
type input "$156.40"
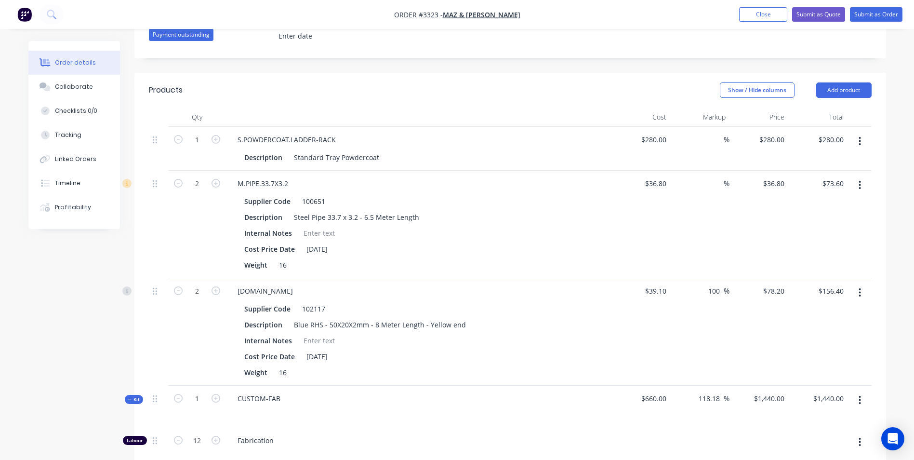
click at [612, 313] on div "$39.10 $39.10" at bounding box center [641, 331] width 59 height 107
click at [714, 183] on input at bounding box center [718, 183] width 11 height 14
type input "100"
click at [665, 250] on div "$36.80 $36.80" at bounding box center [641, 224] width 59 height 107
type input "$73.60"
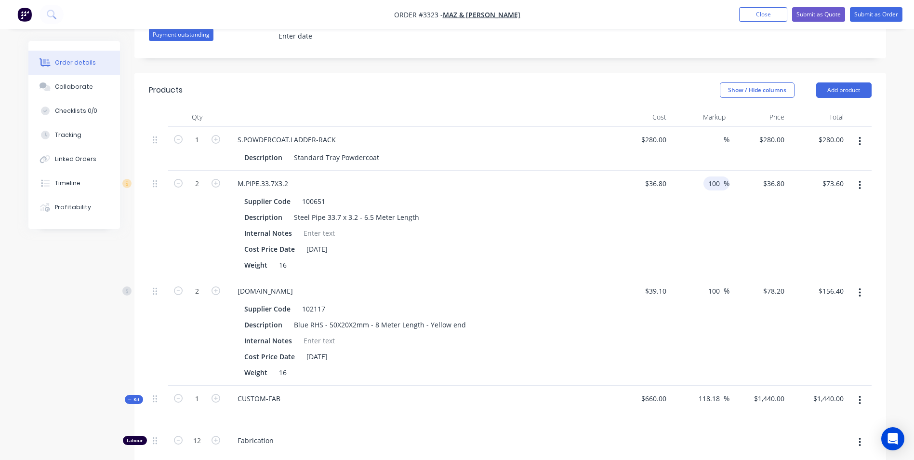
type input "$147.20"
click at [715, 142] on input at bounding box center [718, 140] width 11 height 14
type input "5"
type input "80"
type input "$504.00"
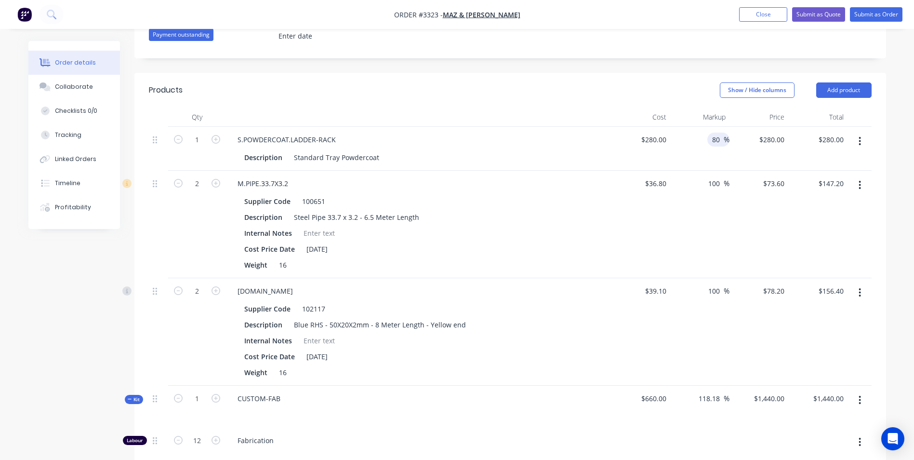
type input "$504.00"
click at [632, 90] on div "Show / Hide columns Add product" at bounding box center [586, 89] width 569 height 15
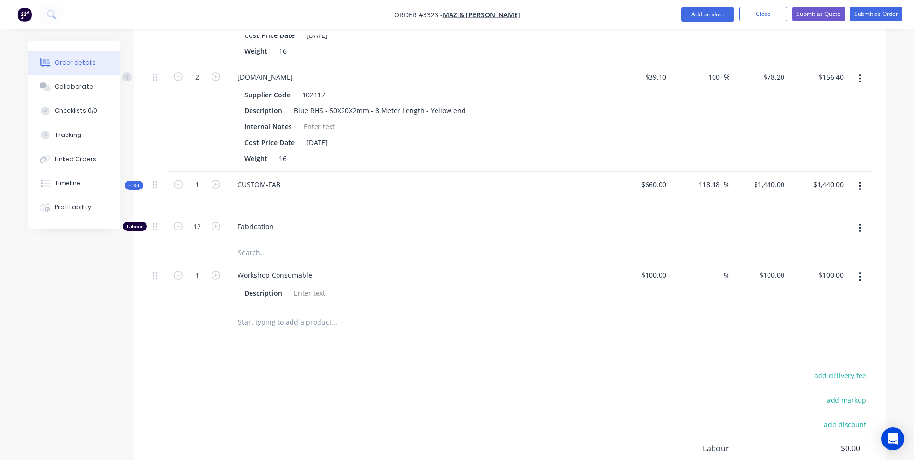
scroll to position [473, 0]
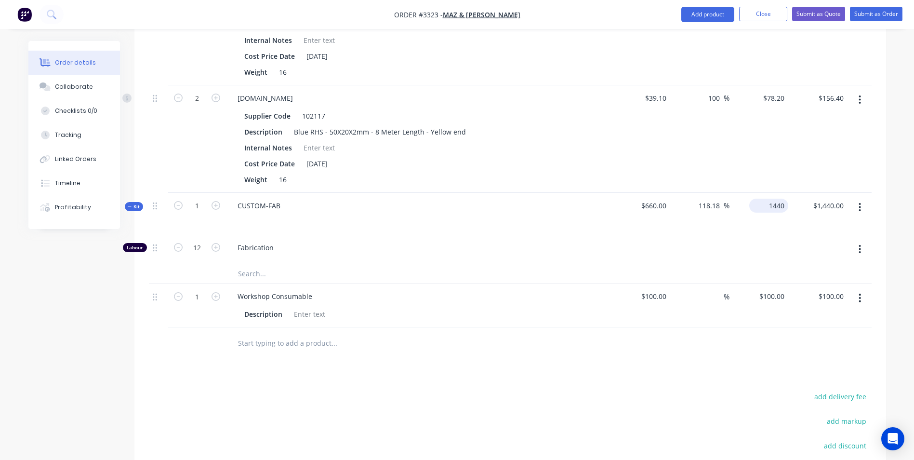
click at [762, 206] on div "1440 $1,440.00" at bounding box center [759, 214] width 59 height 42
type input "$1,440.00"
click at [744, 164] on div "$78.20 $78.20" at bounding box center [759, 138] width 59 height 107
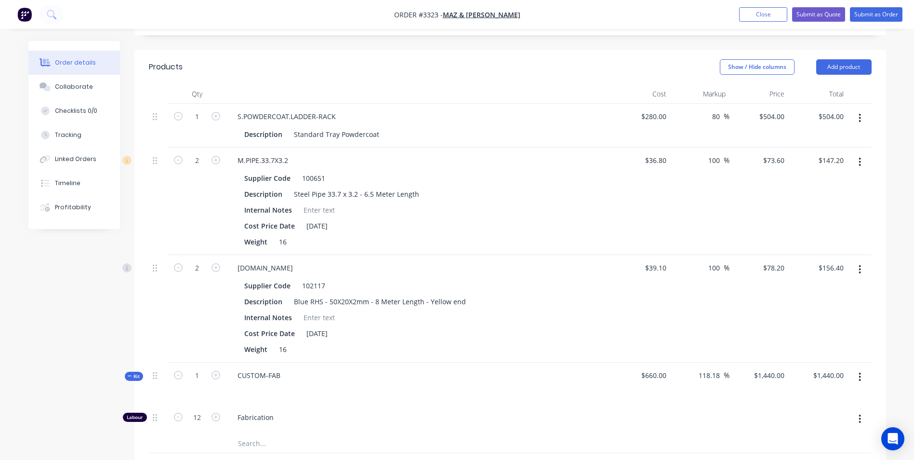
scroll to position [280, 0]
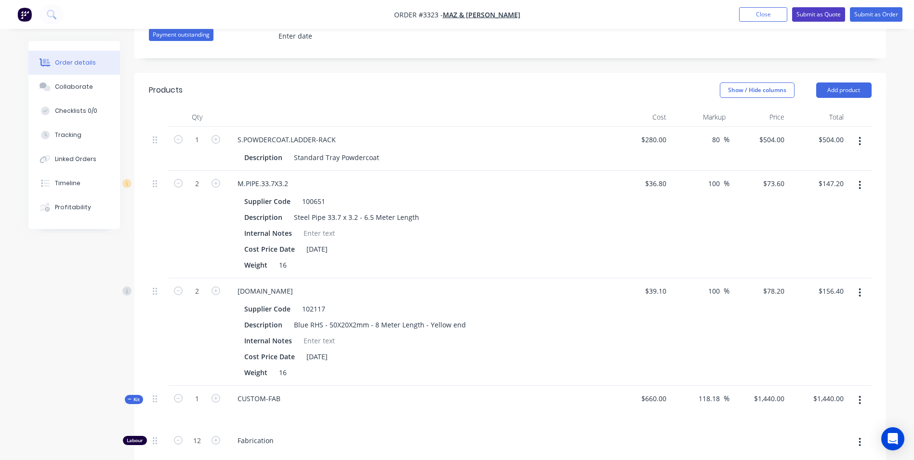
click at [807, 15] on button "Submit as Quote" at bounding box center [818, 14] width 53 height 14
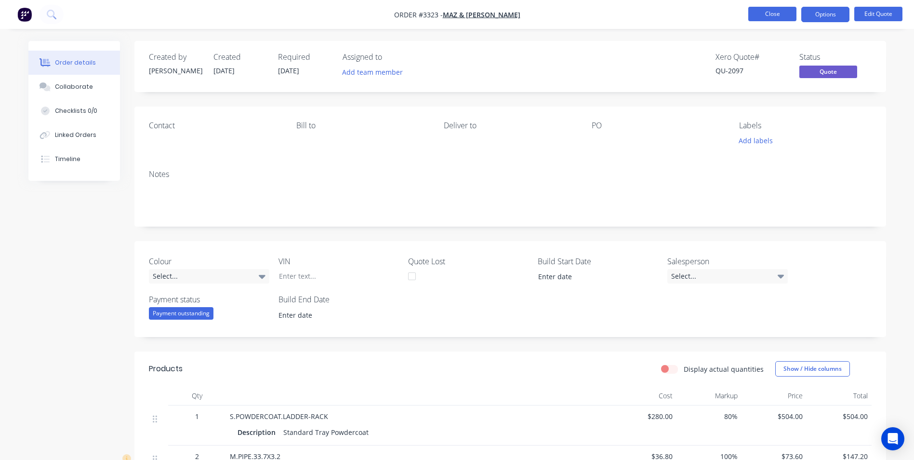
click at [775, 13] on button "Close" at bounding box center [773, 14] width 48 height 14
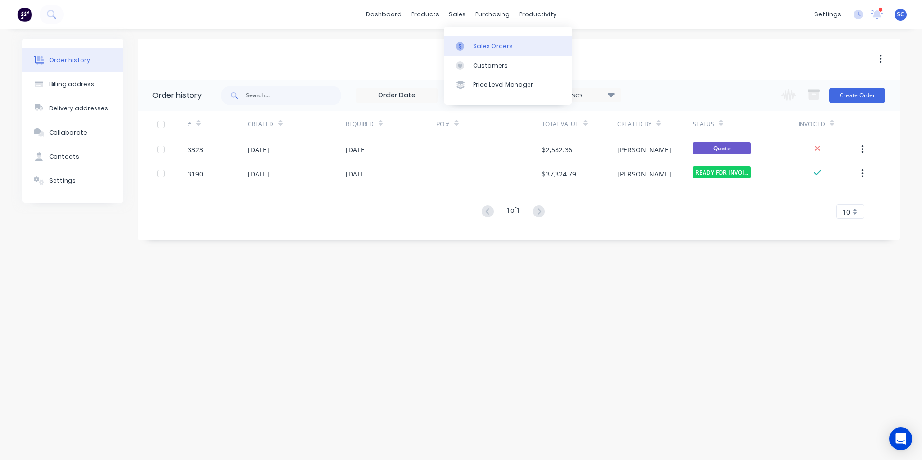
click at [476, 49] on div "Sales Orders" at bounding box center [493, 46] width 40 height 9
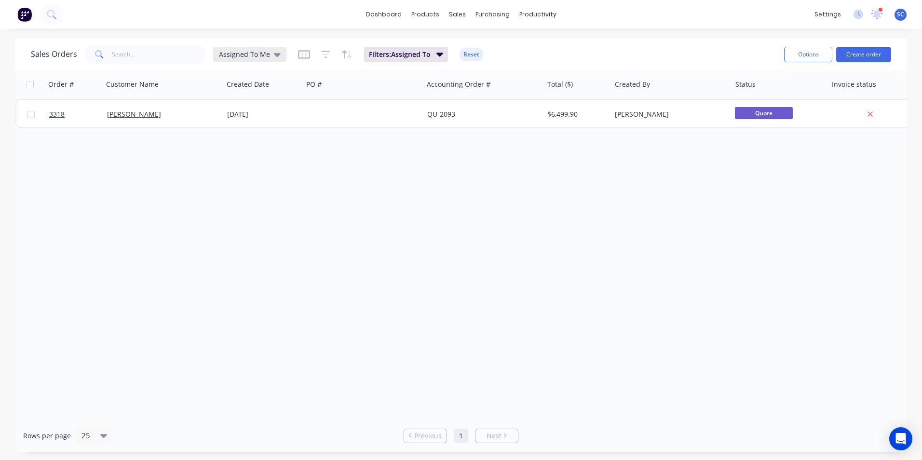
click at [252, 58] on span "Assigned To Me" at bounding box center [244, 54] width 51 height 10
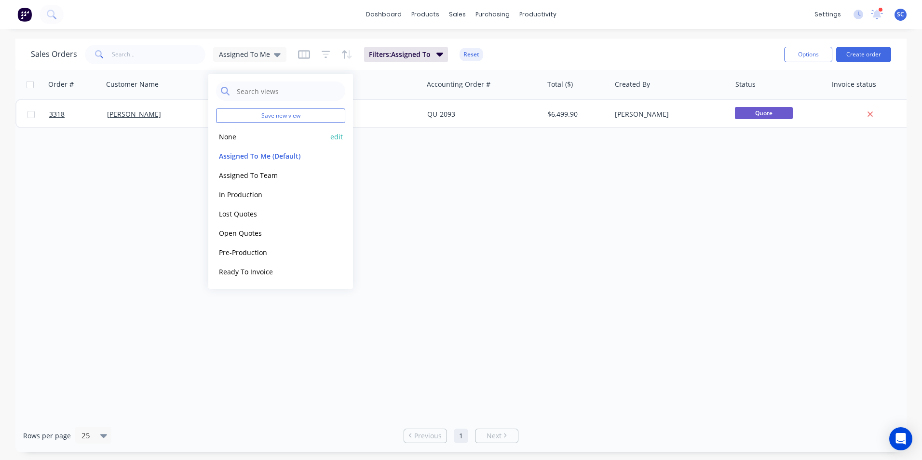
click at [237, 139] on button "None" at bounding box center [271, 136] width 110 height 11
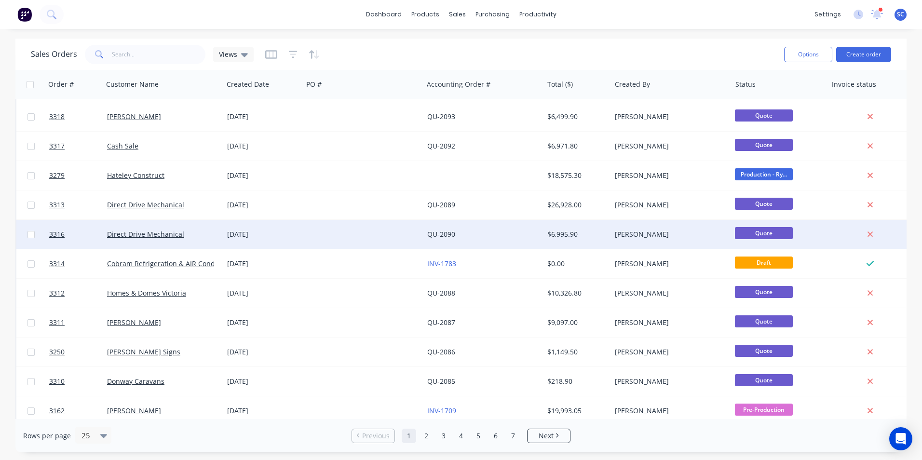
scroll to position [145, 0]
